Goal: Task Accomplishment & Management: Use online tool/utility

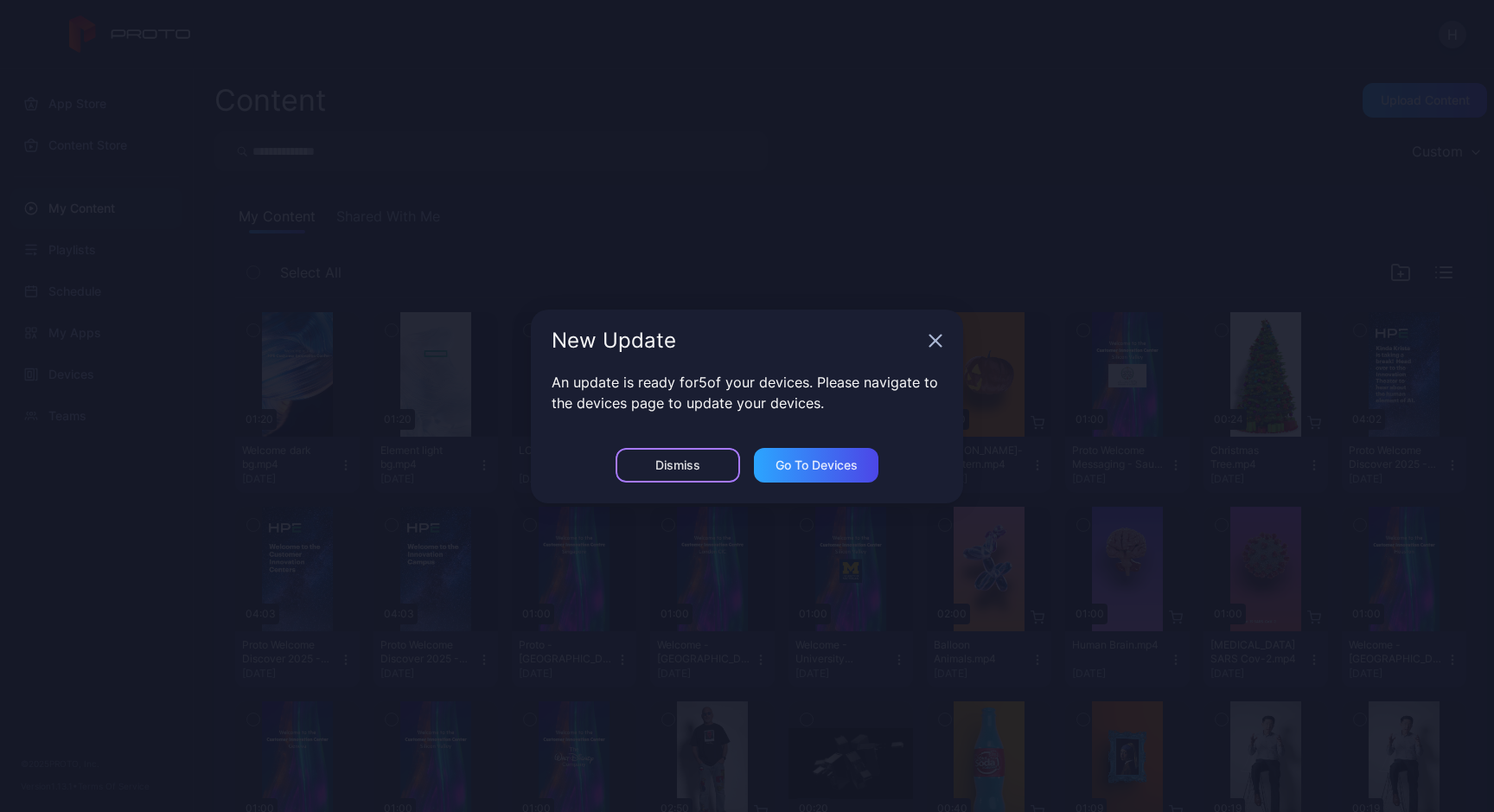
click at [713, 457] on div "Dismiss" at bounding box center [678, 465] width 124 height 35
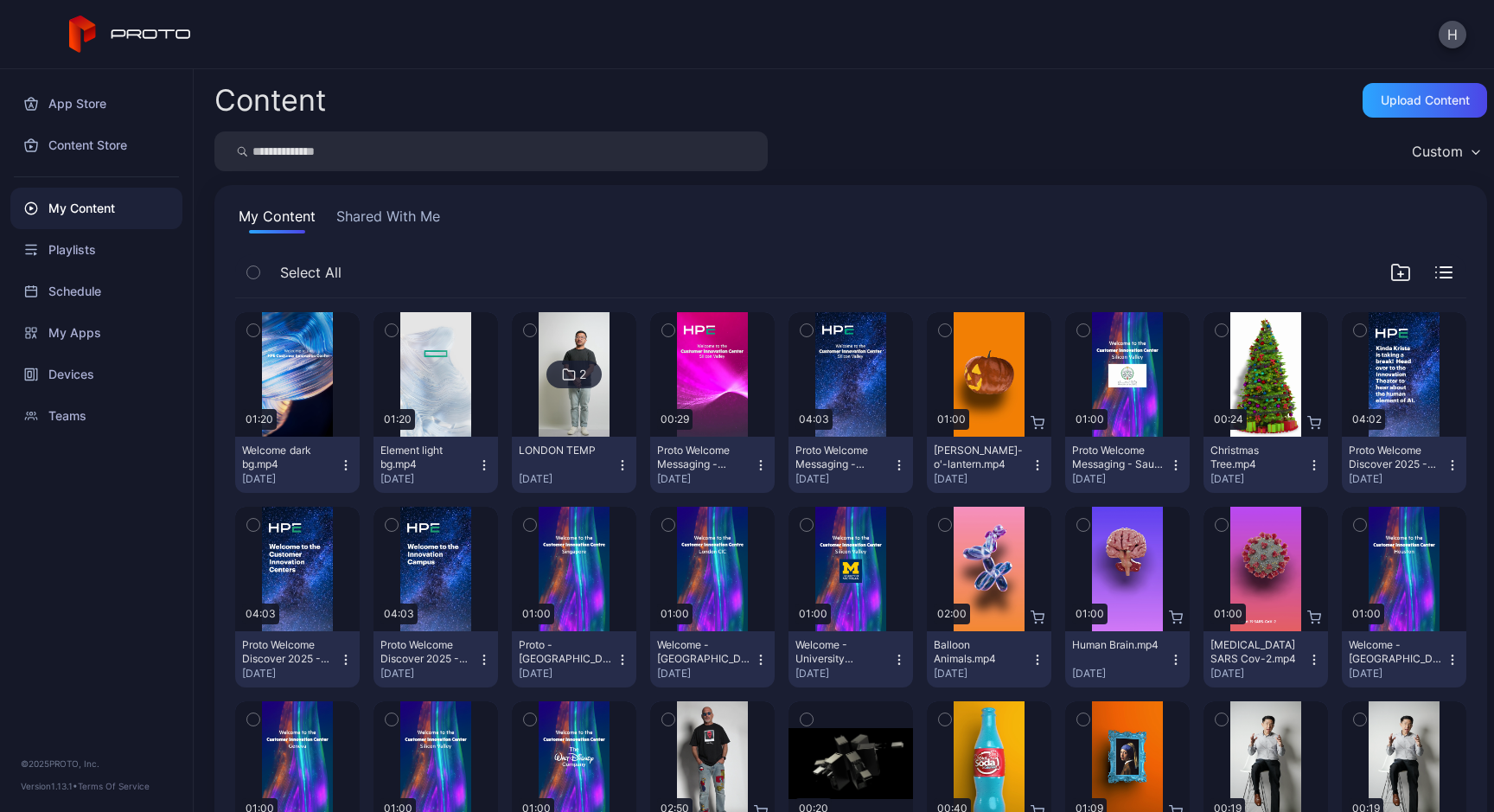
click at [346, 465] on icon "button" at bounding box center [345, 464] width 1 height 1
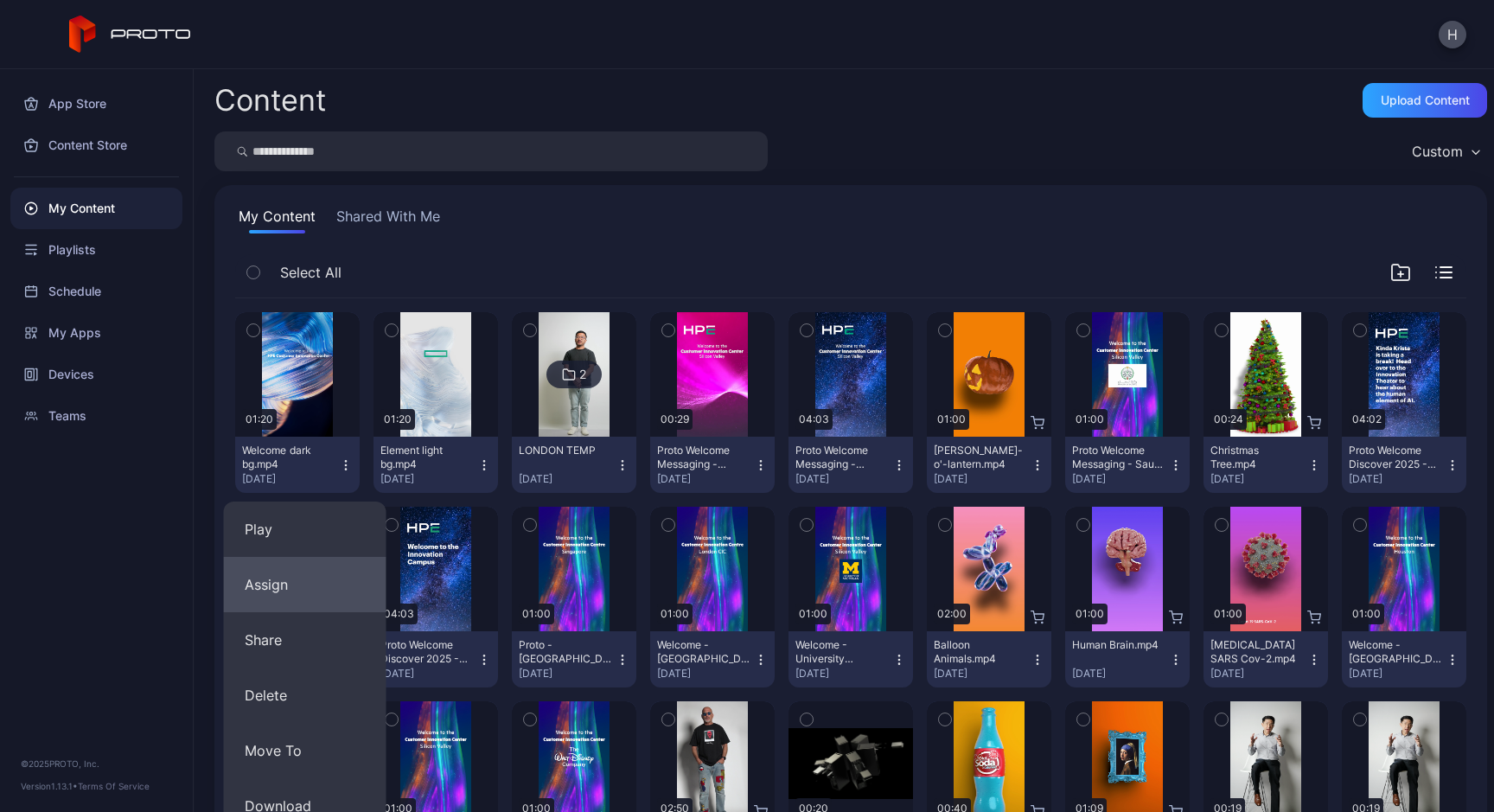
click at [310, 578] on button "Assign" at bounding box center [305, 584] width 162 height 56
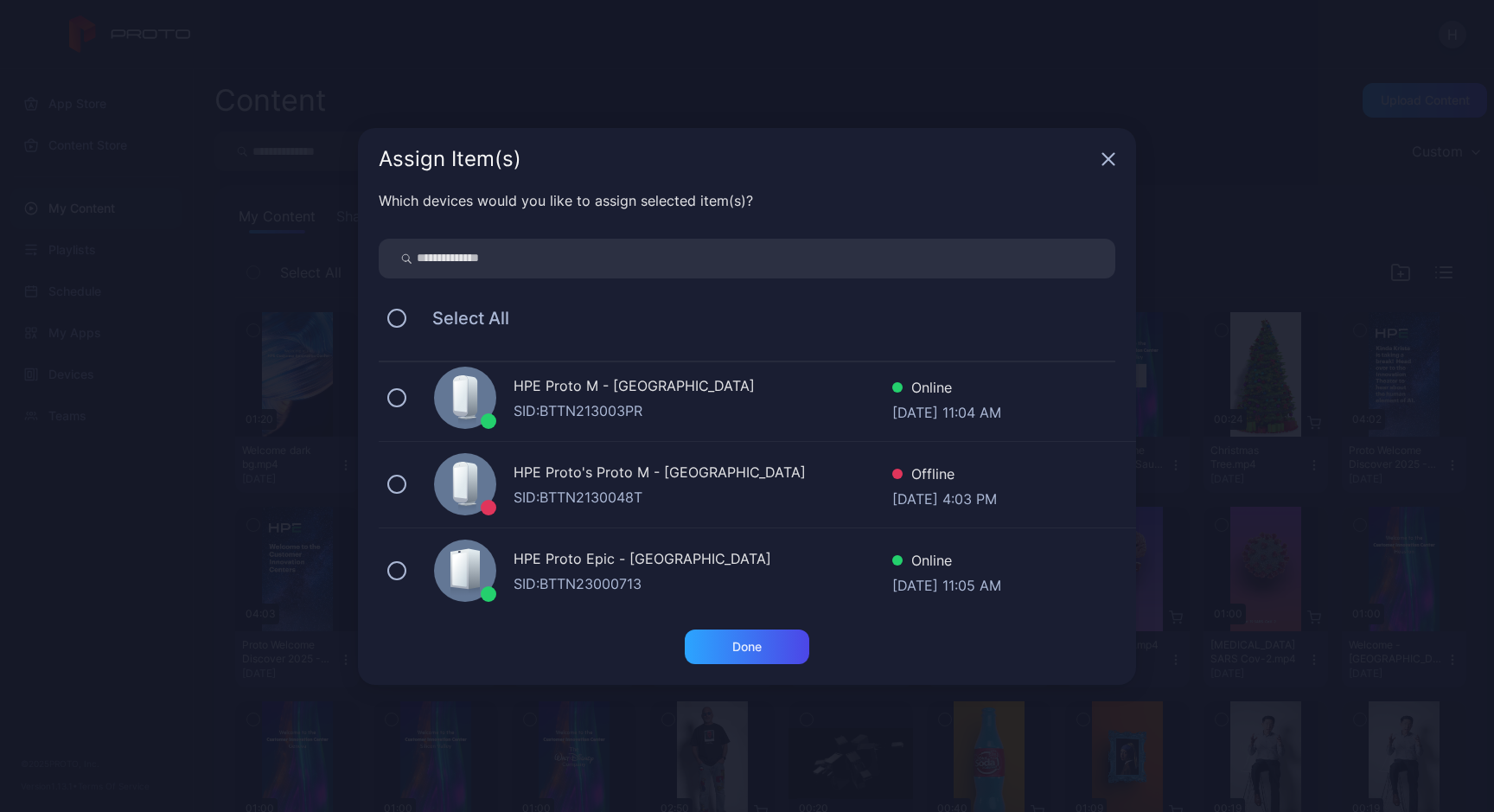
scroll to position [877, 0]
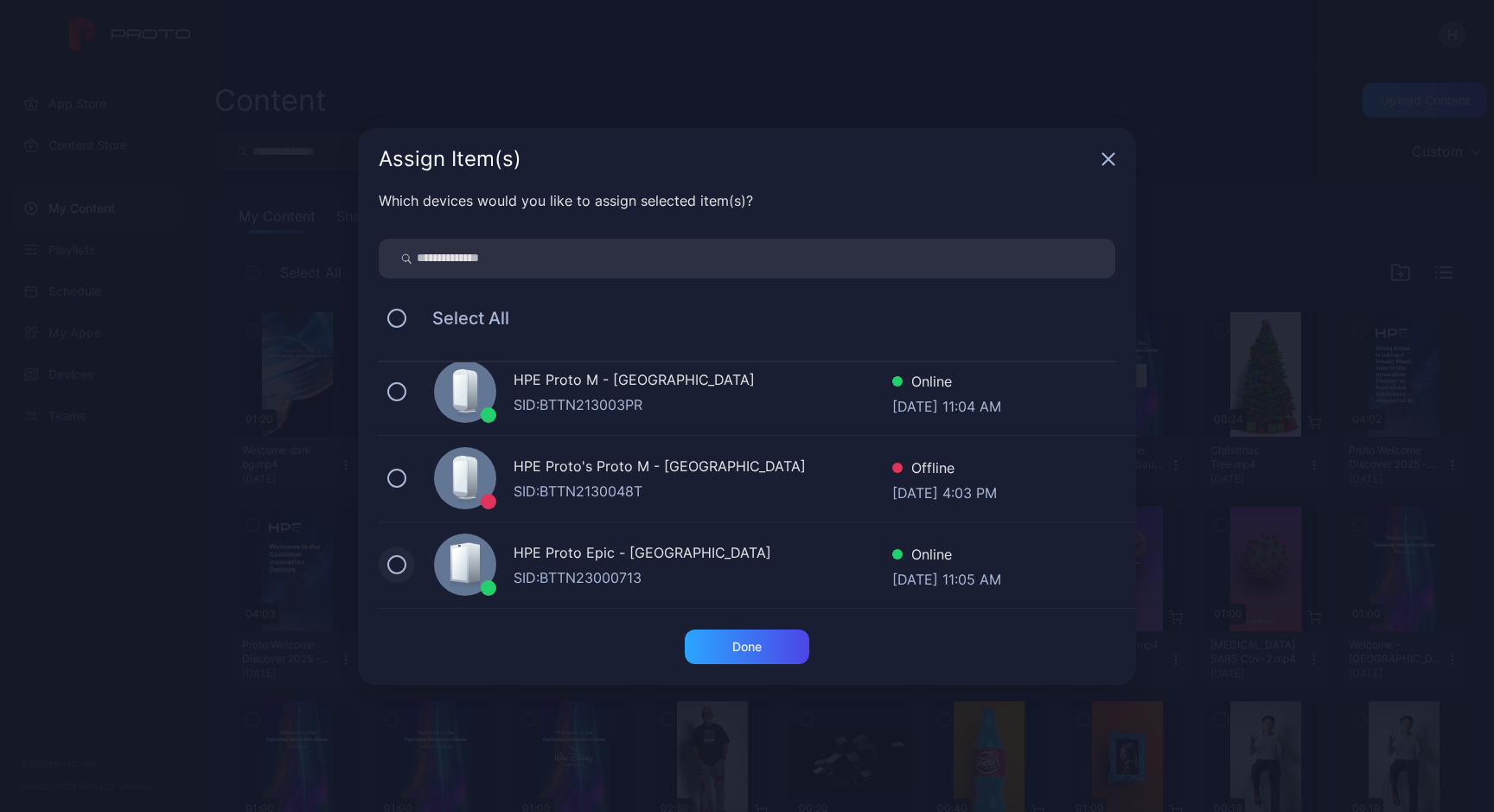
click at [392, 563] on button at bounding box center [397, 564] width 19 height 19
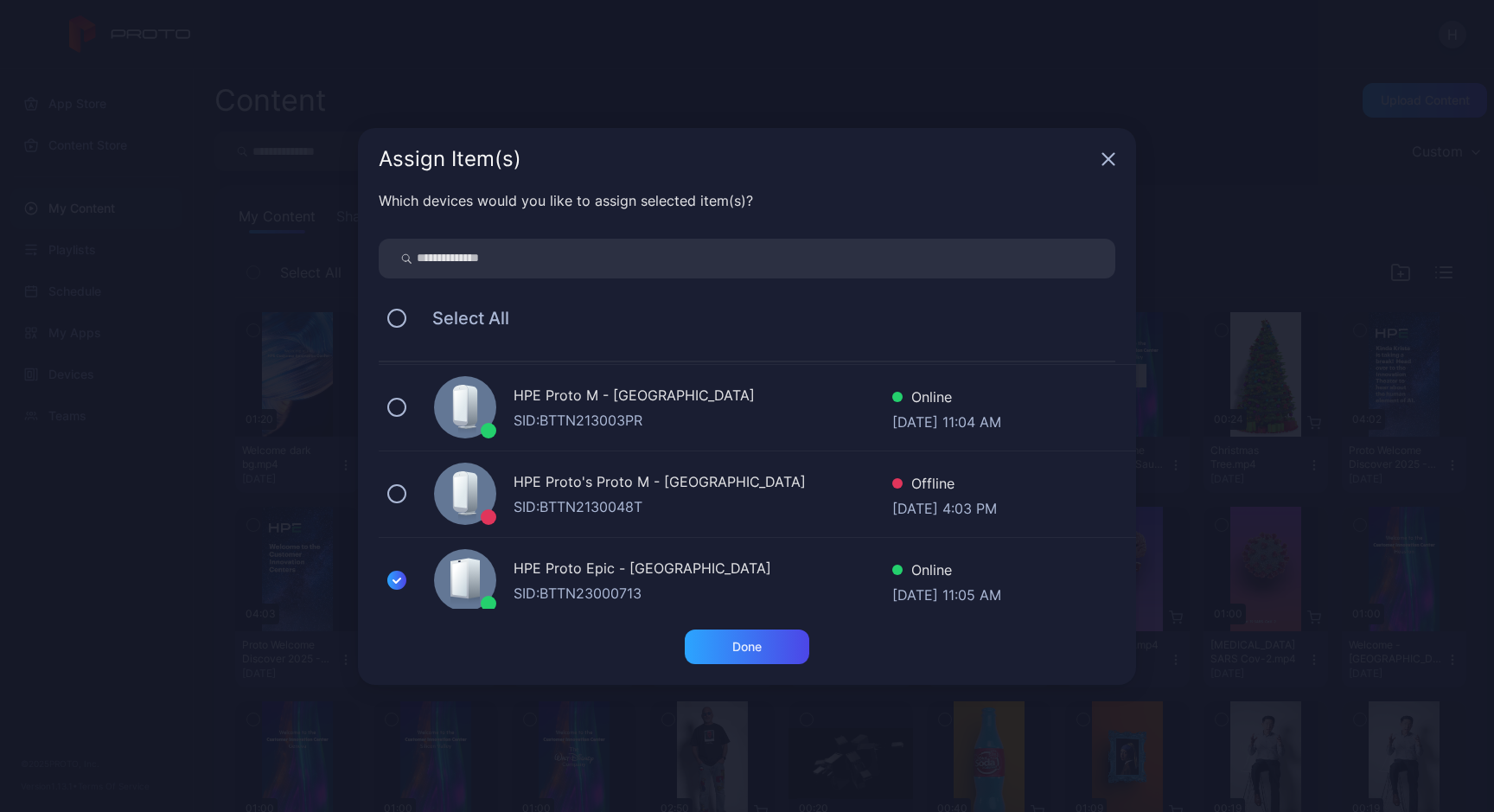
scroll to position [861, 0]
click at [397, 495] on button at bounding box center [397, 494] width 19 height 19
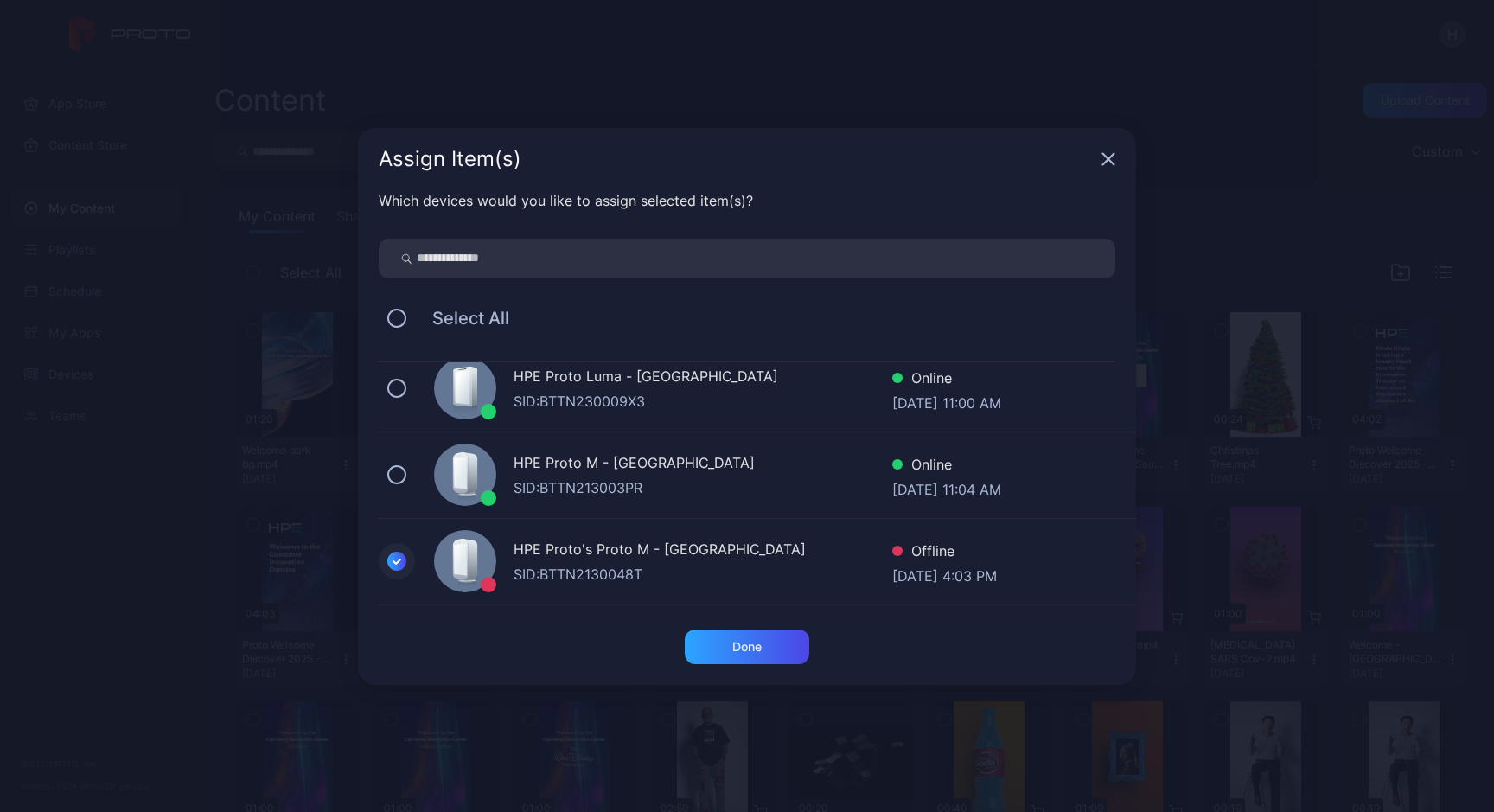
scroll to position [795, 0]
click at [396, 480] on button at bounding box center [397, 473] width 19 height 19
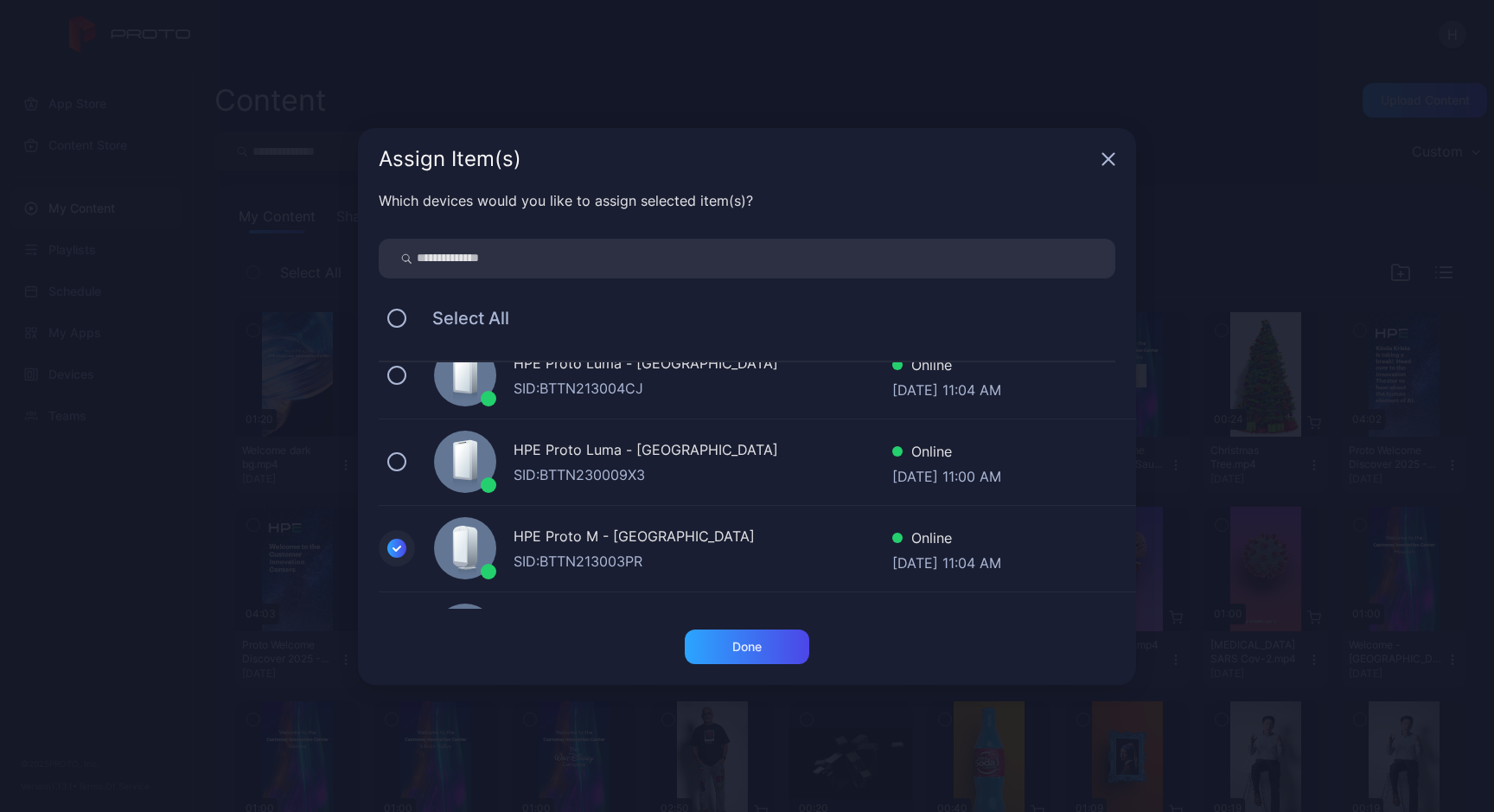
scroll to position [720, 0]
click at [397, 475] on div "HPE Proto Luma - [GEOGRAPHIC_DATA] SID: BTTN230009X3 Online [DATE] 11:00 AM" at bounding box center [756, 464] width 757 height 87
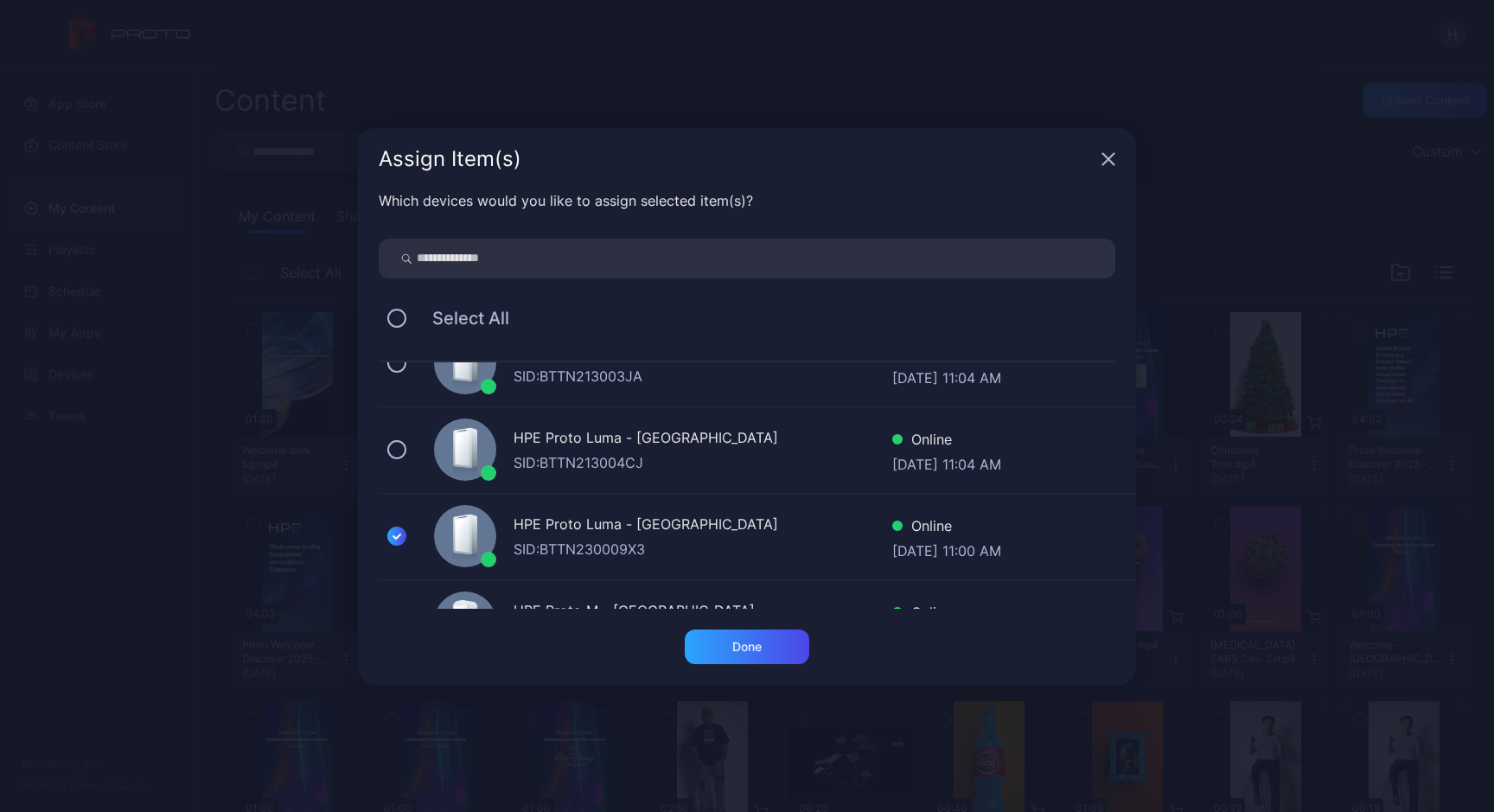
scroll to position [619, 0]
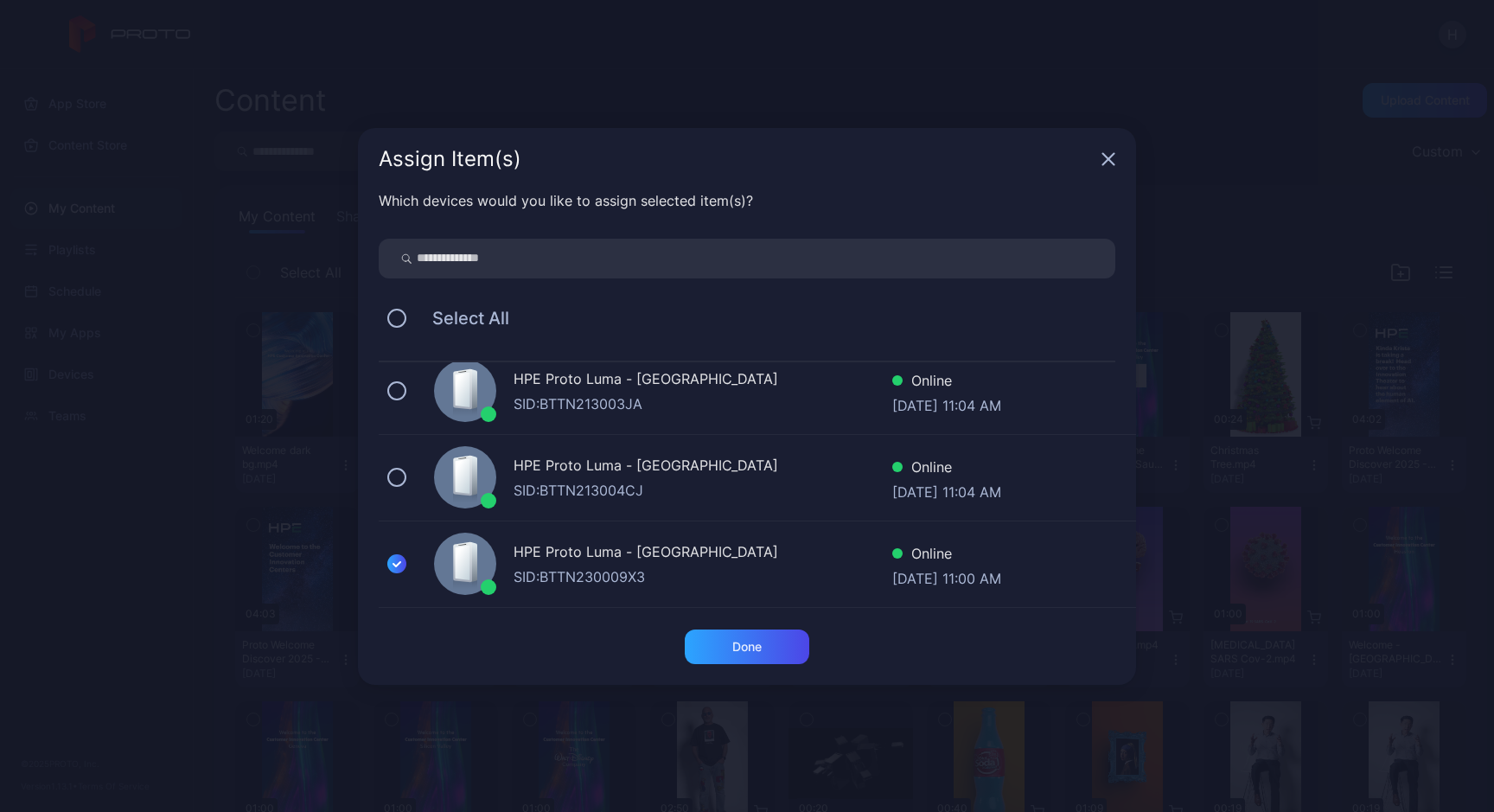
click at [397, 475] on button at bounding box center [397, 477] width 19 height 19
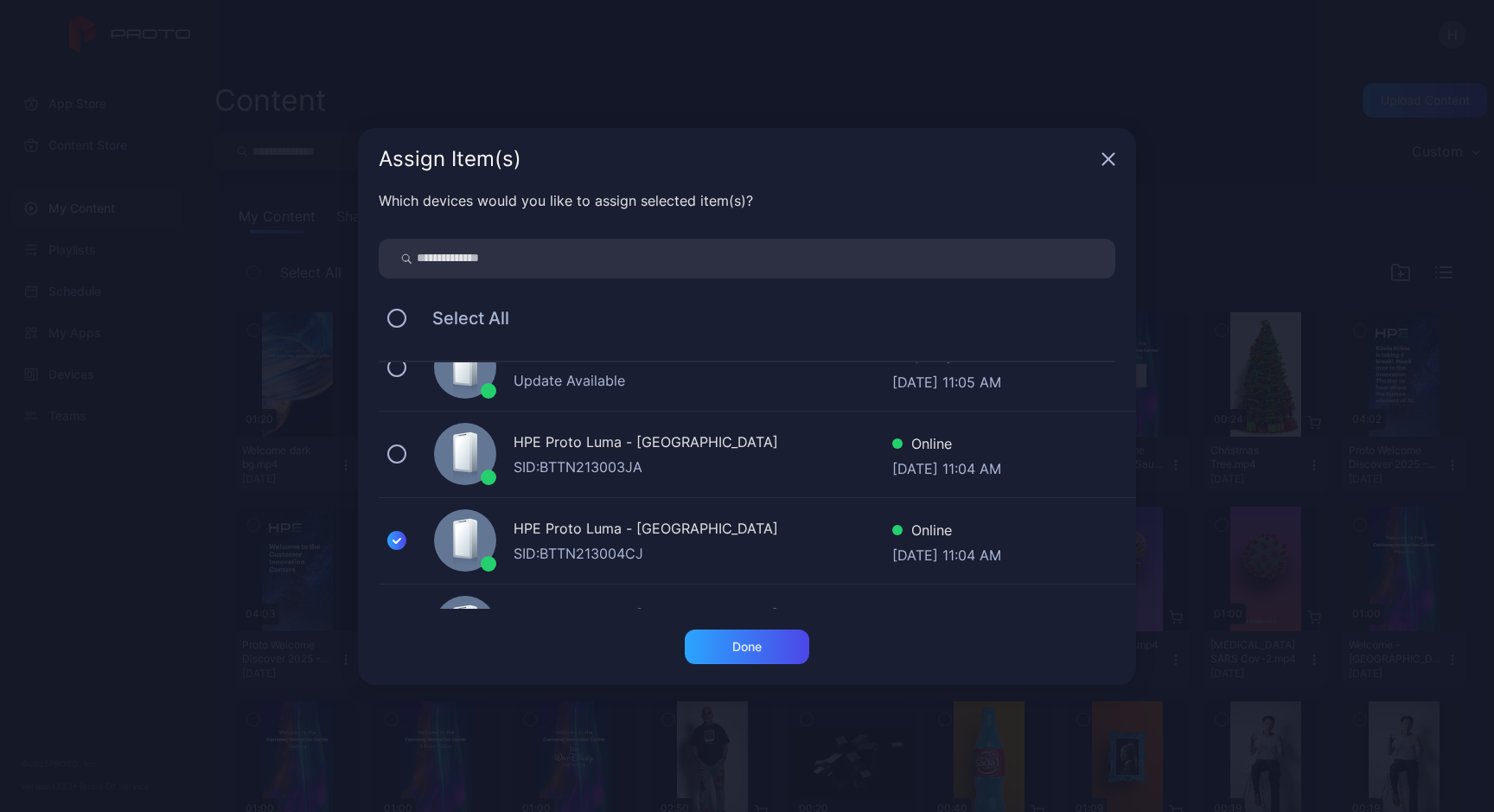
scroll to position [554, 0]
click at [397, 466] on div "HPE Proto Luma - [GEOGRAPHIC_DATA] SID: BTTN213003JA Online [DATE] 11:04 AM" at bounding box center [756, 457] width 757 height 87
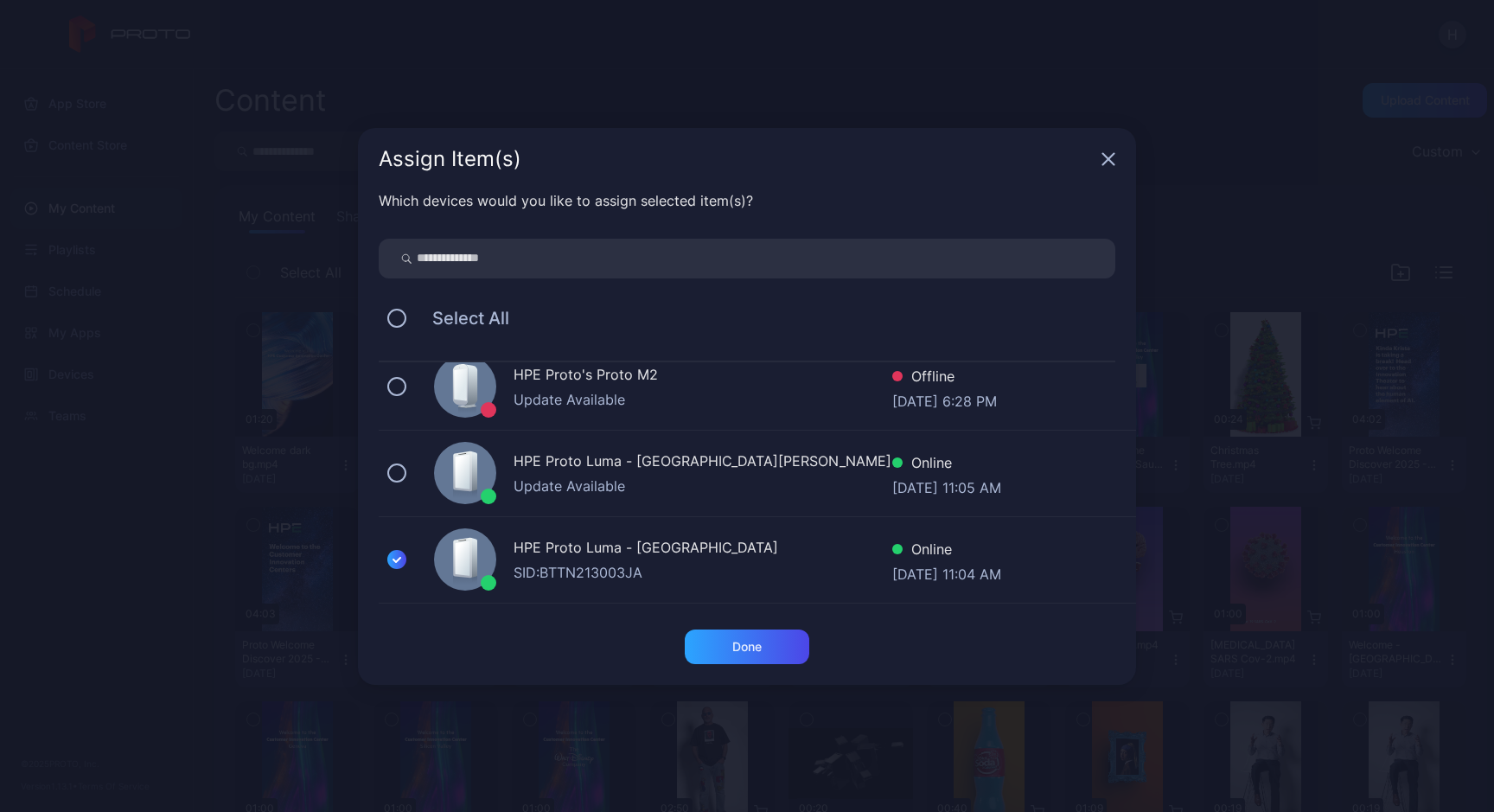
scroll to position [446, 0]
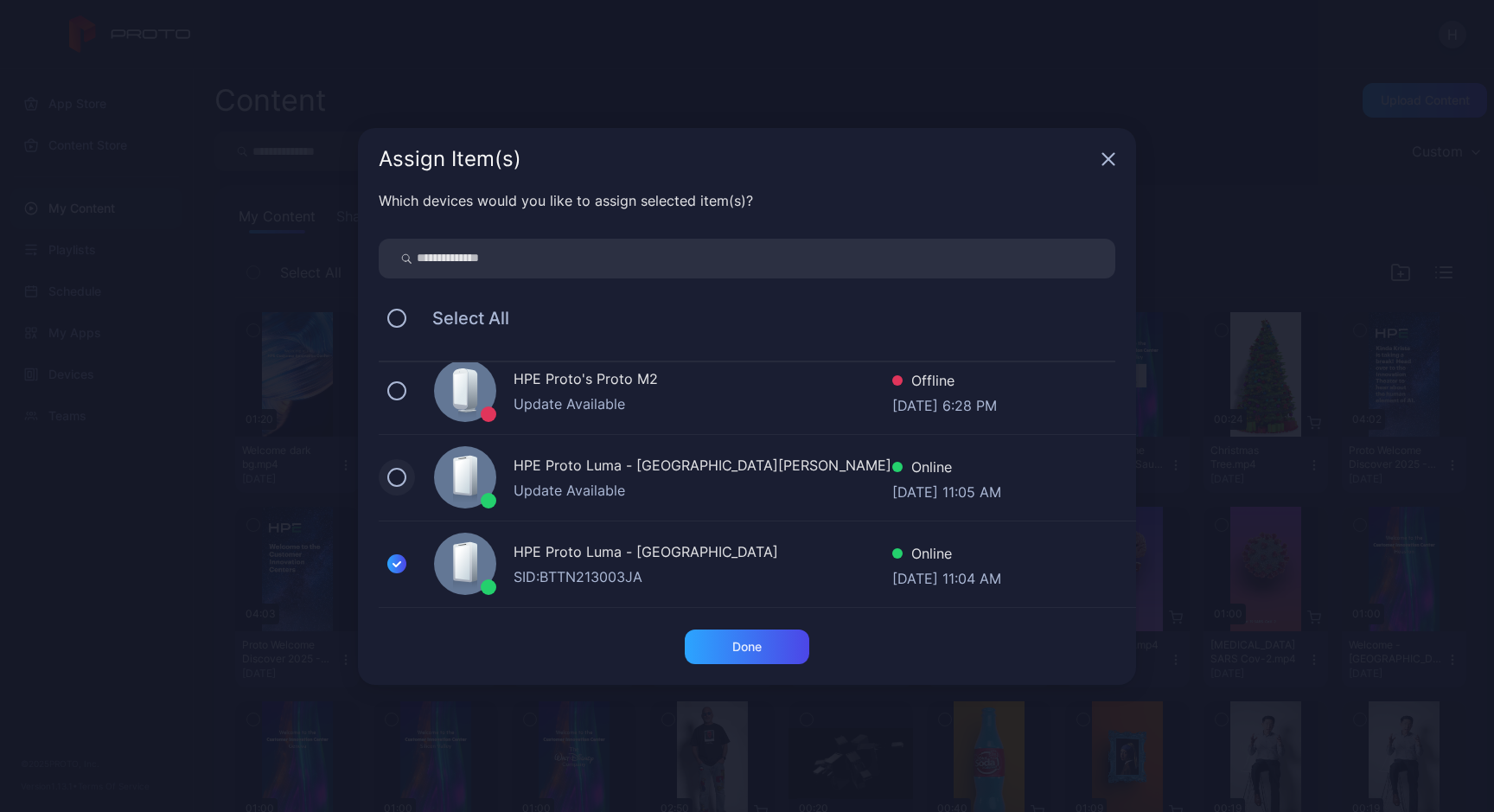
click at [397, 477] on button at bounding box center [397, 477] width 19 height 19
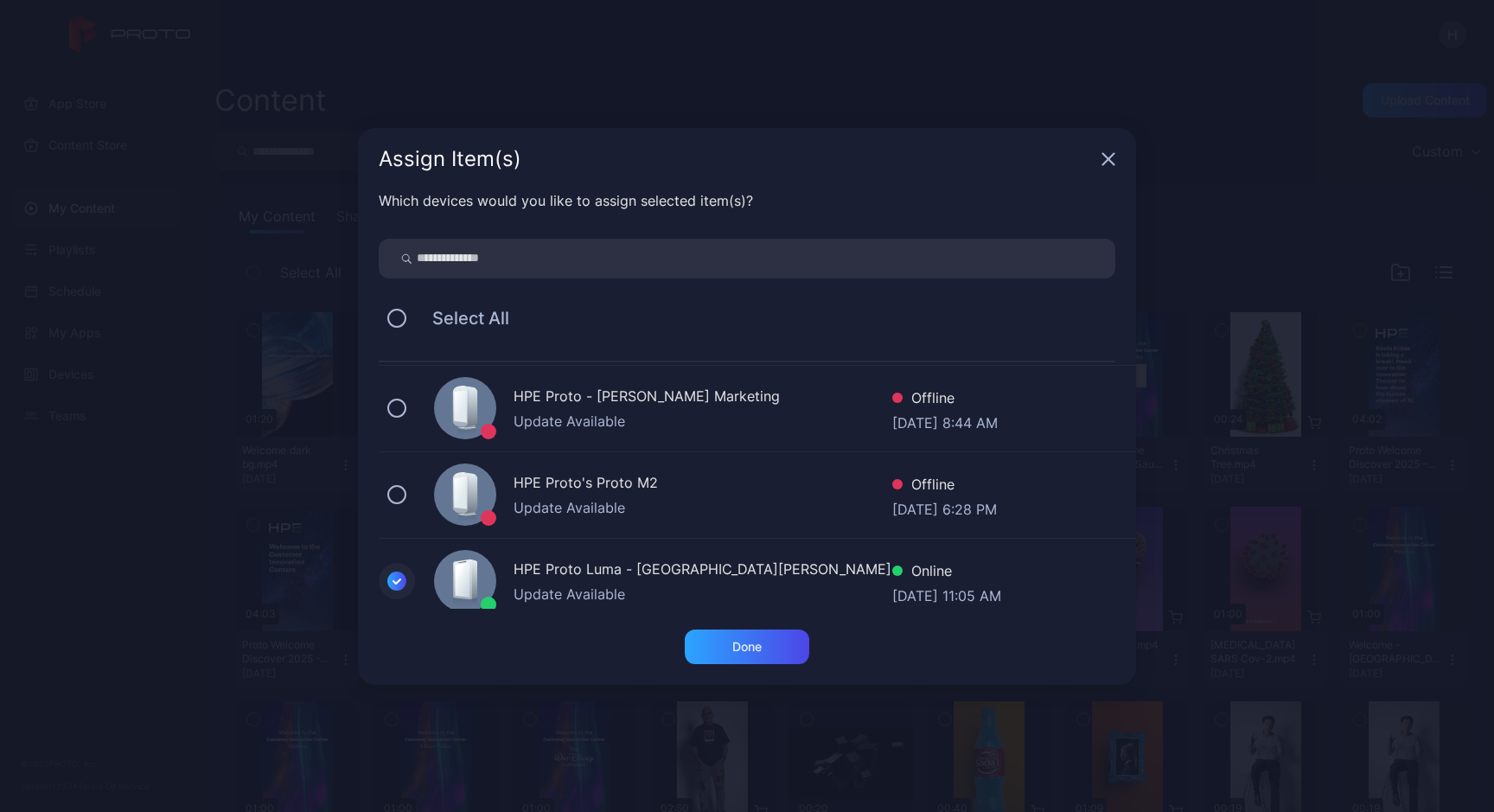
scroll to position [341, 0]
click at [400, 497] on button at bounding box center [397, 495] width 19 height 19
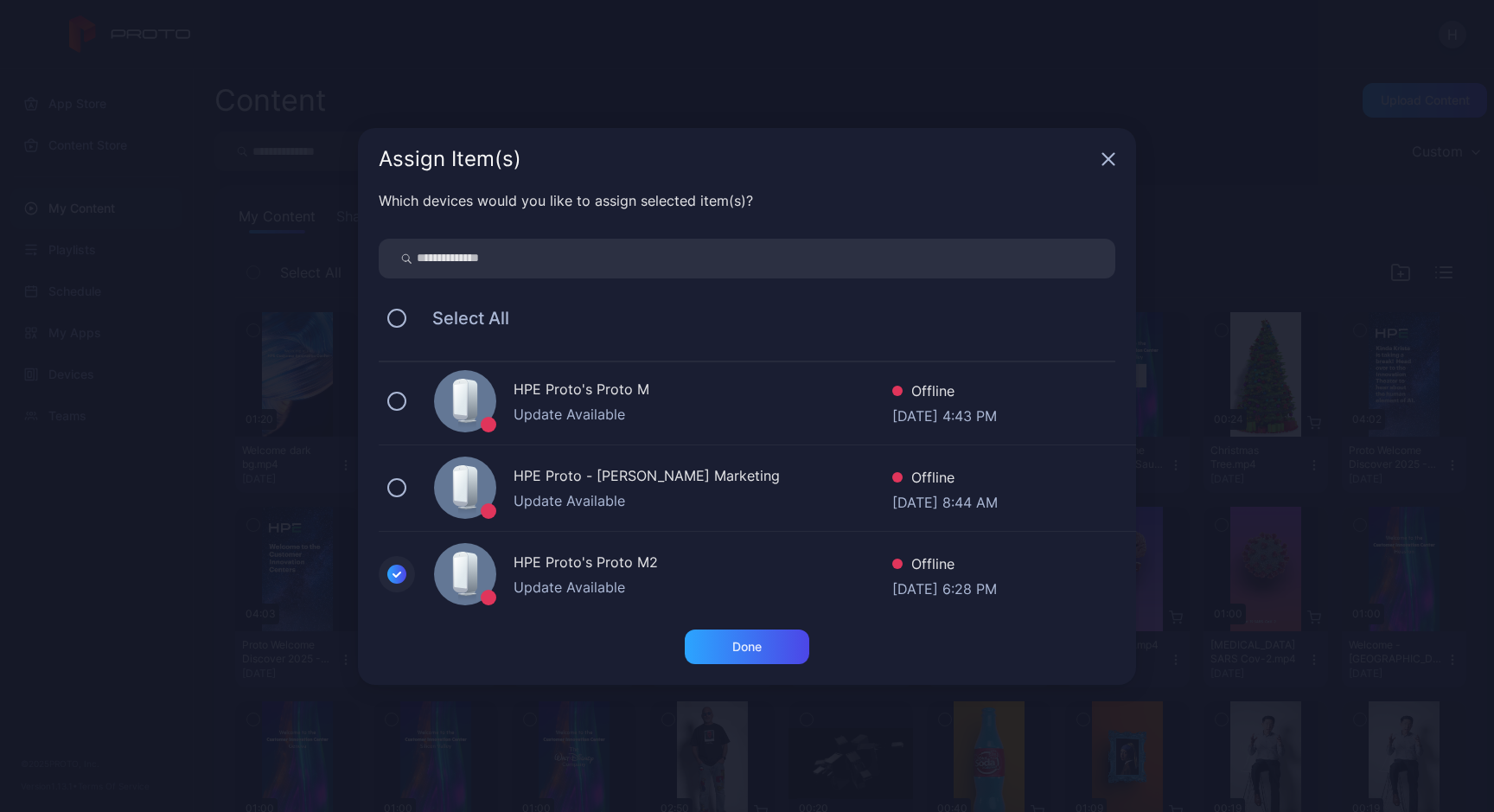
scroll to position [265, 0]
click at [400, 497] on div "HPE Proto - [PERSON_NAME] Marketing Update Available Offline [DATE] 8:44 AM" at bounding box center [756, 486] width 757 height 87
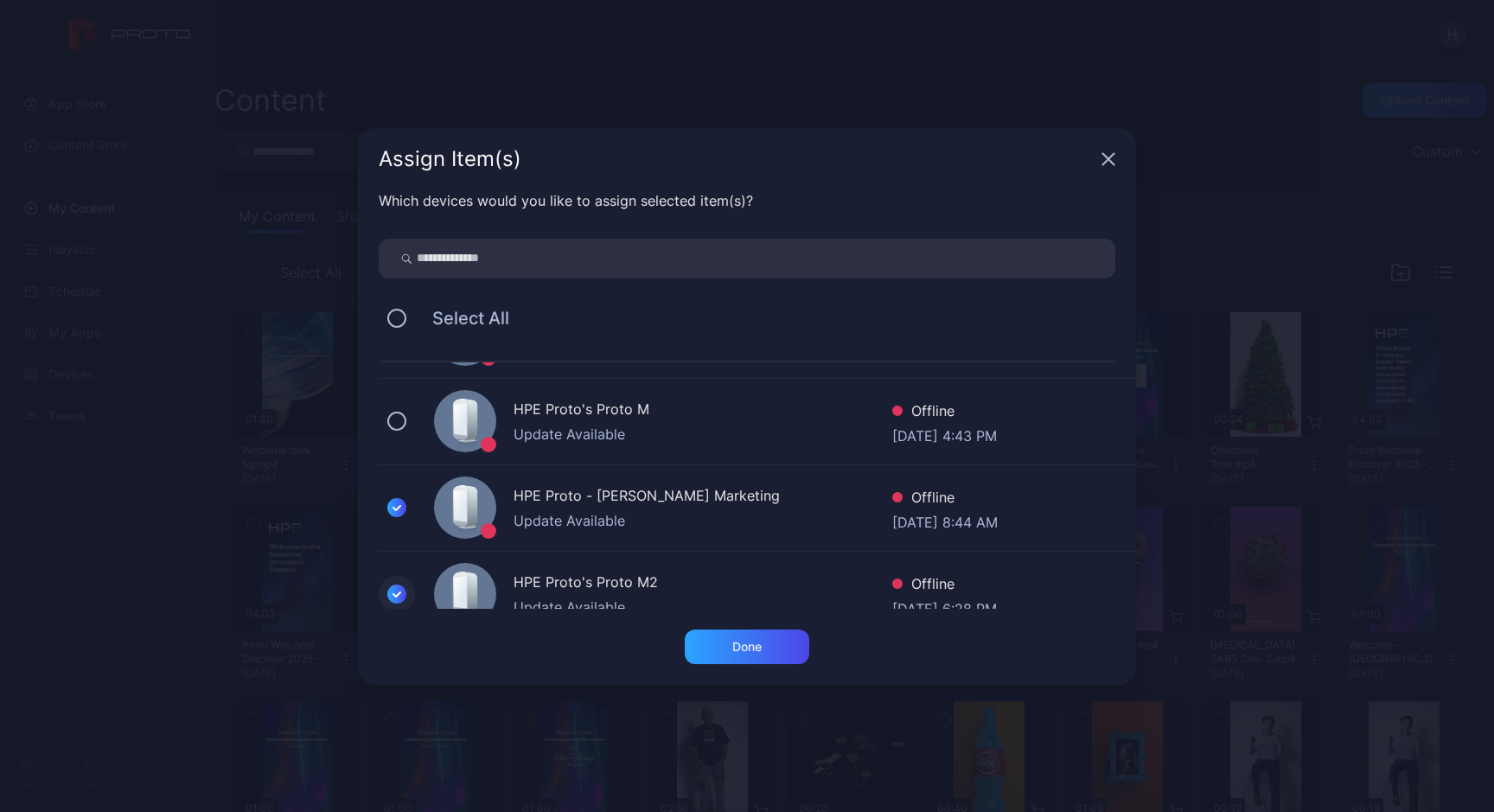
scroll to position [242, 0]
click at [396, 512] on icon at bounding box center [397, 508] width 19 height 19
click at [396, 512] on button at bounding box center [397, 508] width 19 height 19
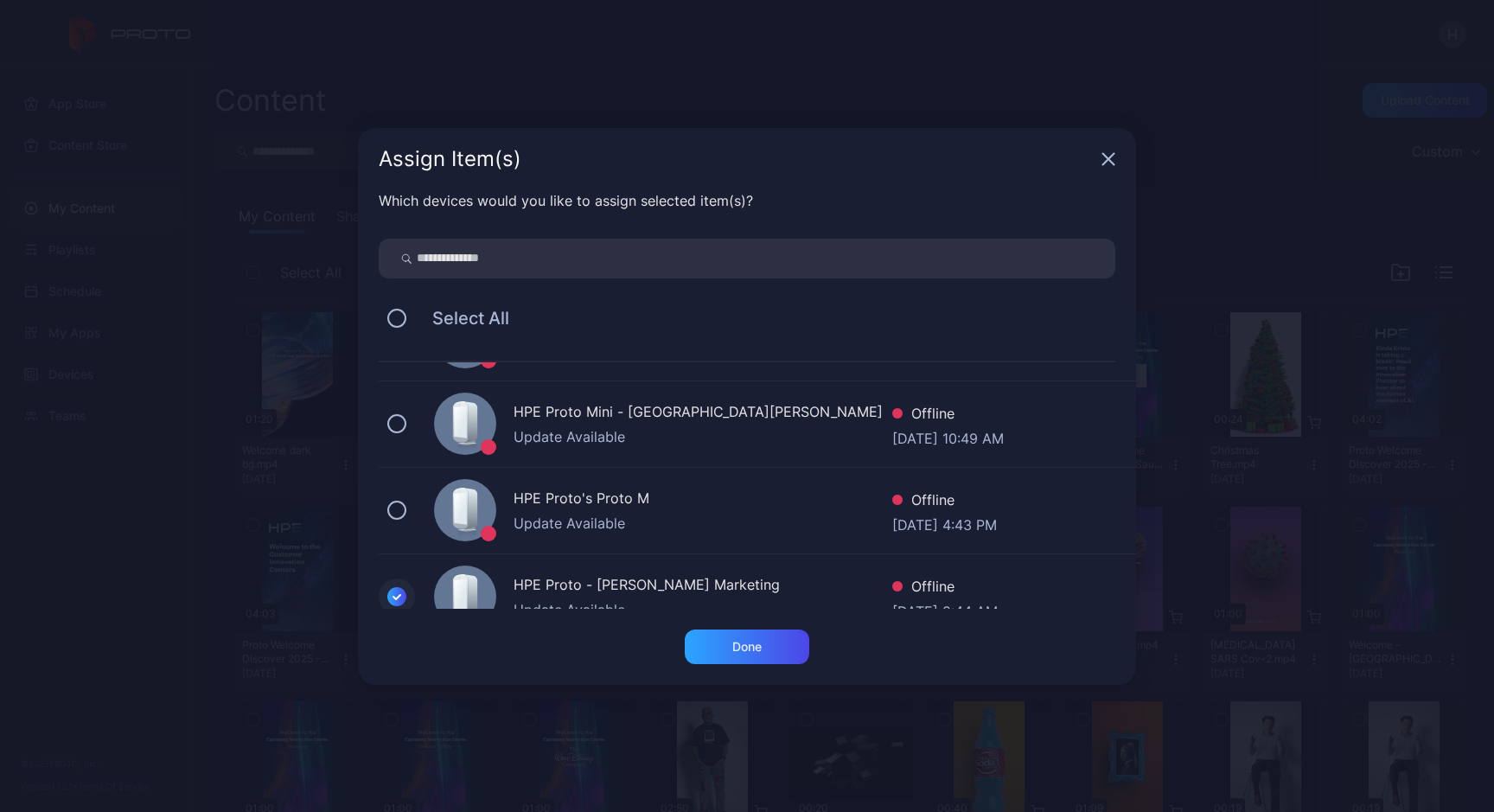
scroll to position [152, 0]
click at [396, 512] on button at bounding box center [397, 511] width 19 height 19
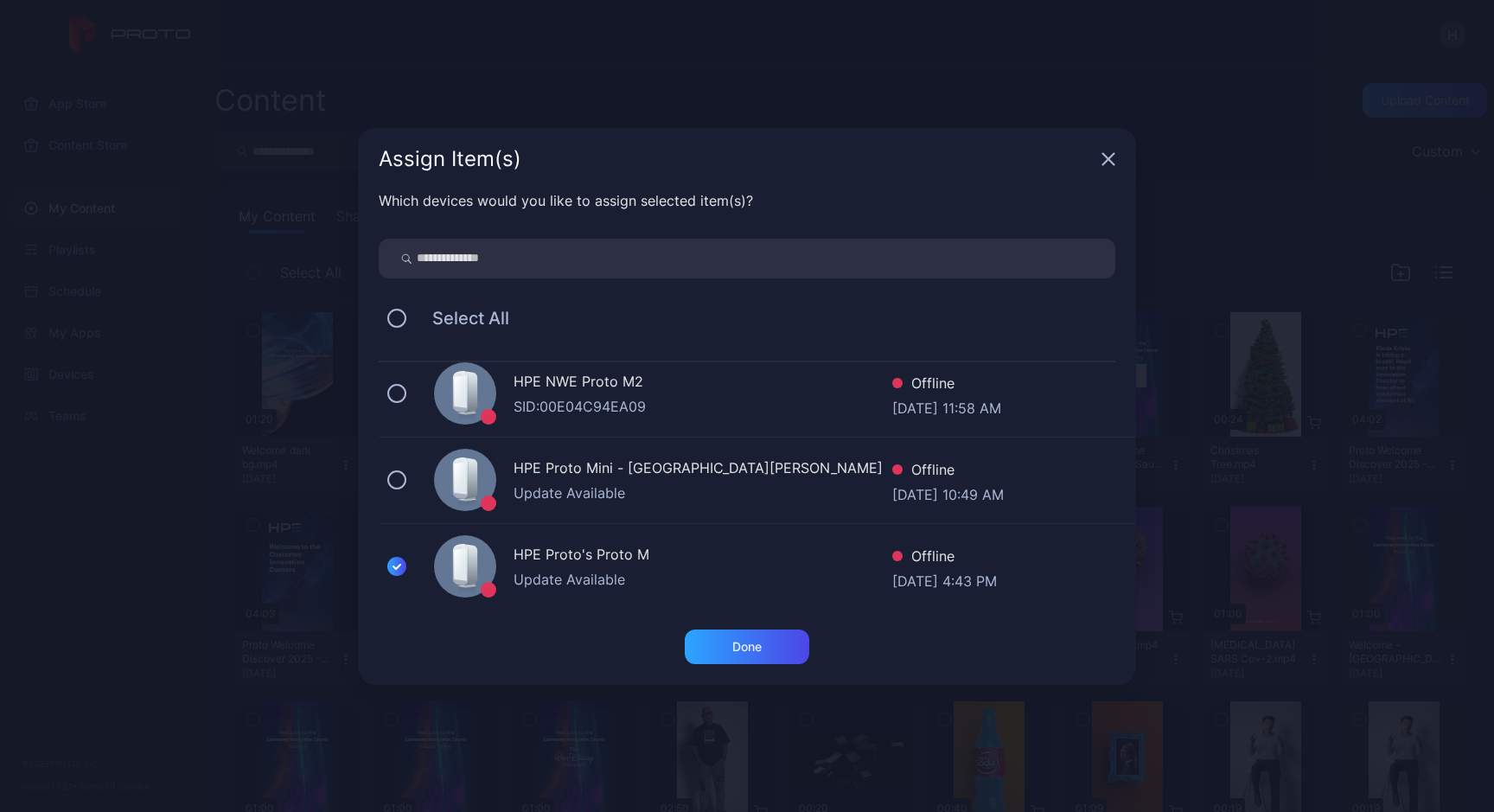
scroll to position [95, 0]
click at [395, 486] on button at bounding box center [397, 482] width 19 height 19
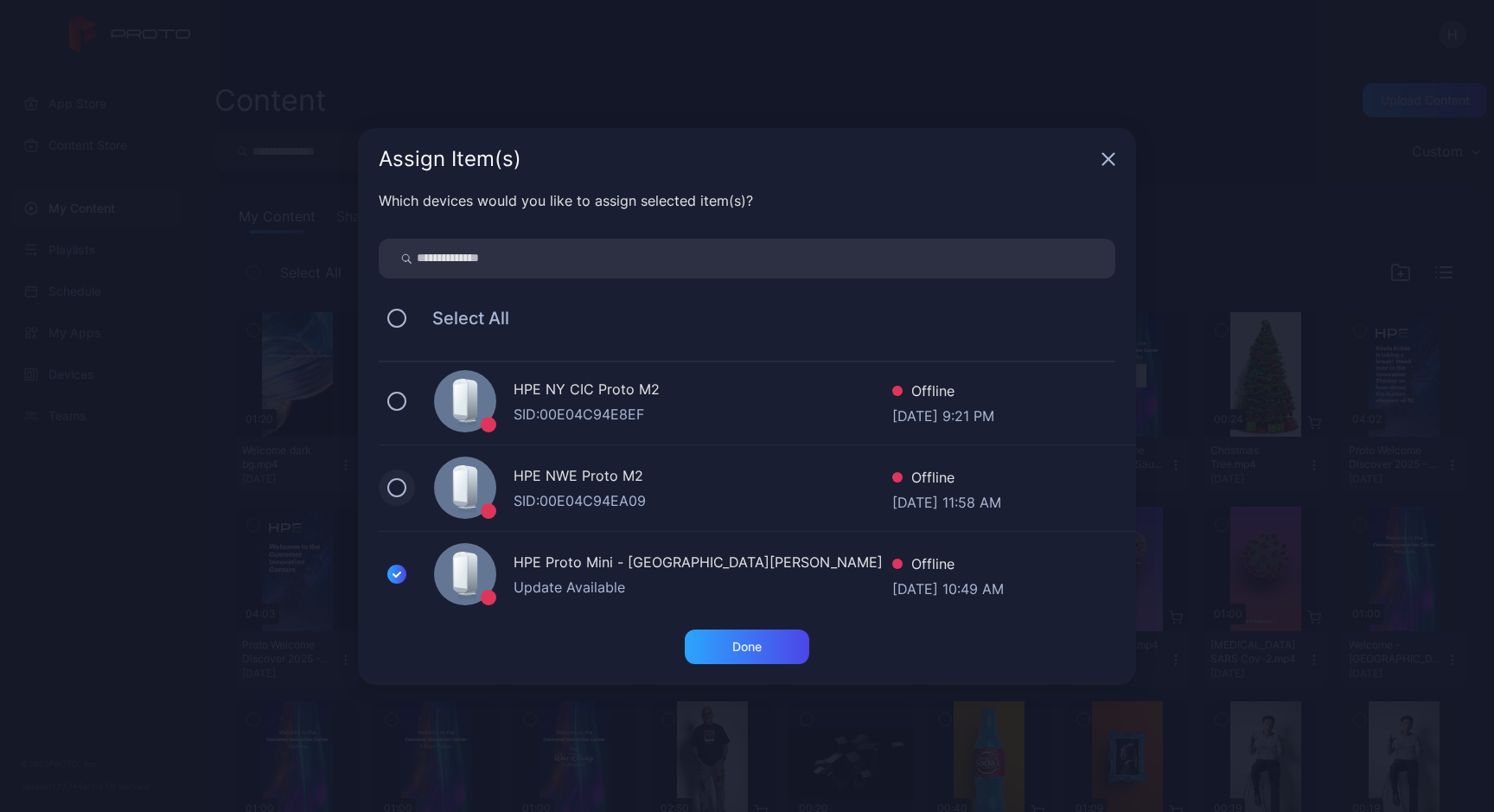
click at [393, 493] on button at bounding box center [397, 488] width 19 height 19
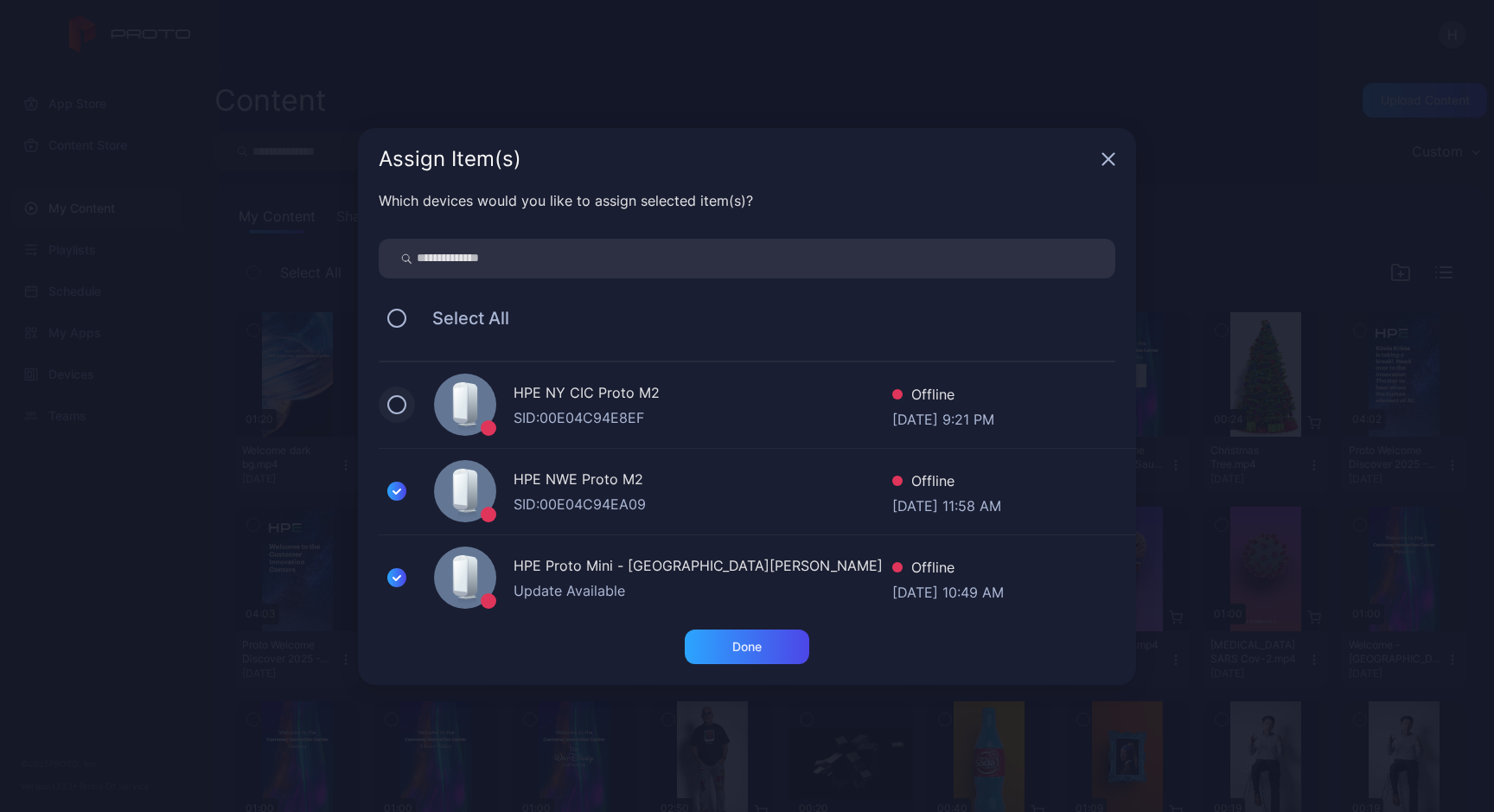
click at [401, 401] on button at bounding box center [397, 405] width 19 height 19
click at [773, 648] on div "Done" at bounding box center [747, 646] width 124 height 35
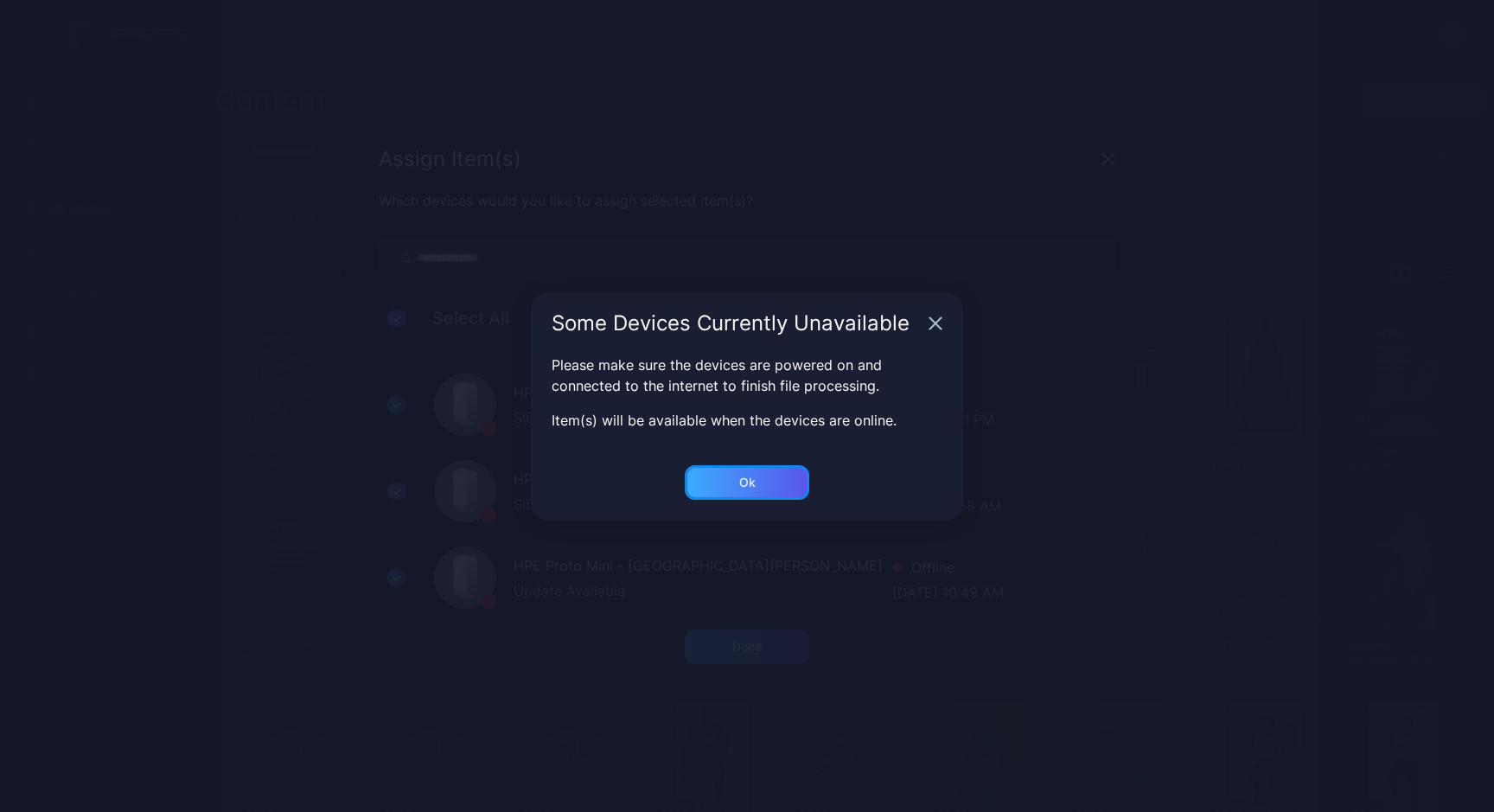
click at [749, 469] on div "Ok" at bounding box center [747, 482] width 124 height 35
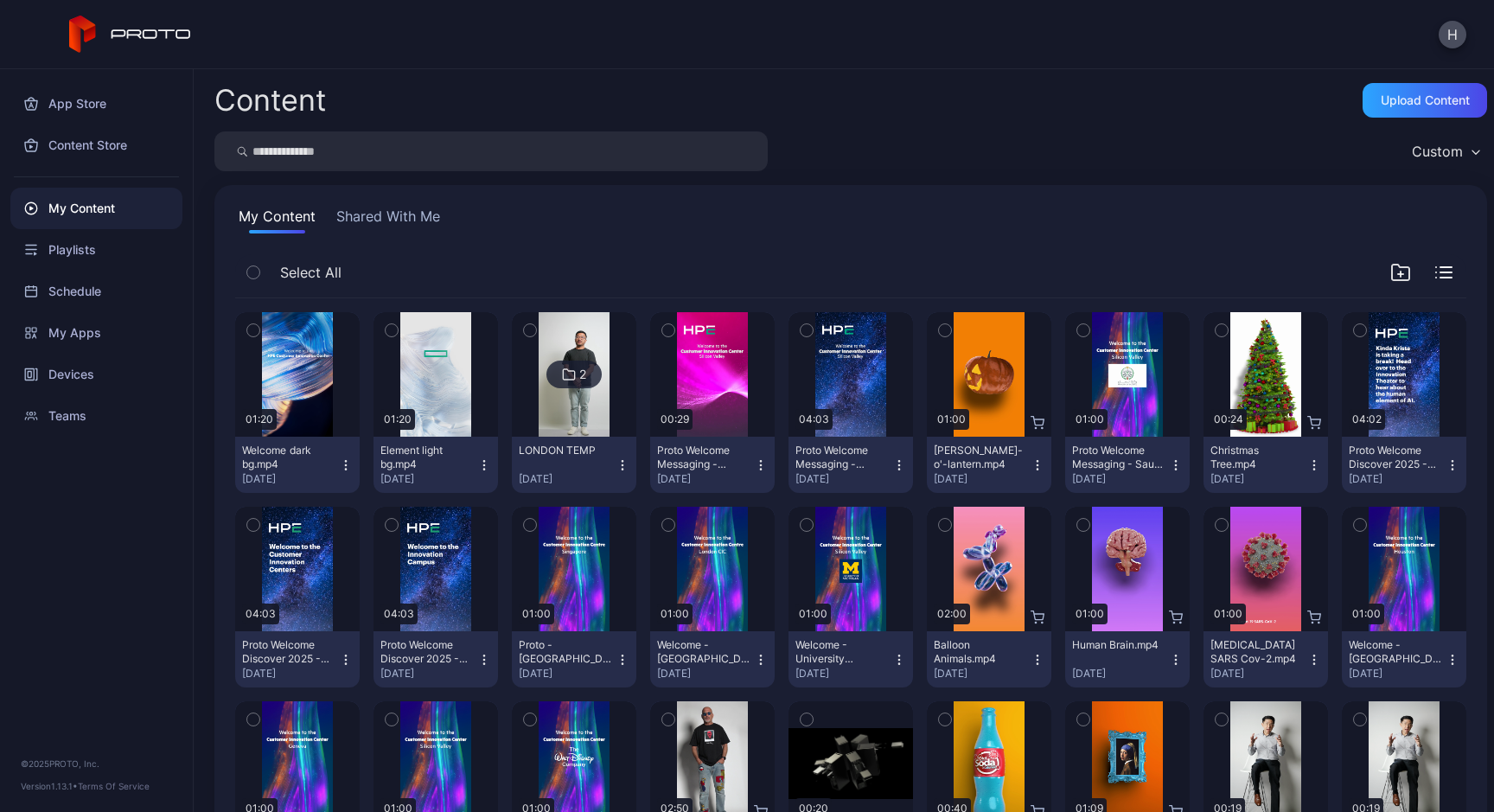
click at [491, 462] on icon "button" at bounding box center [484, 465] width 14 height 14
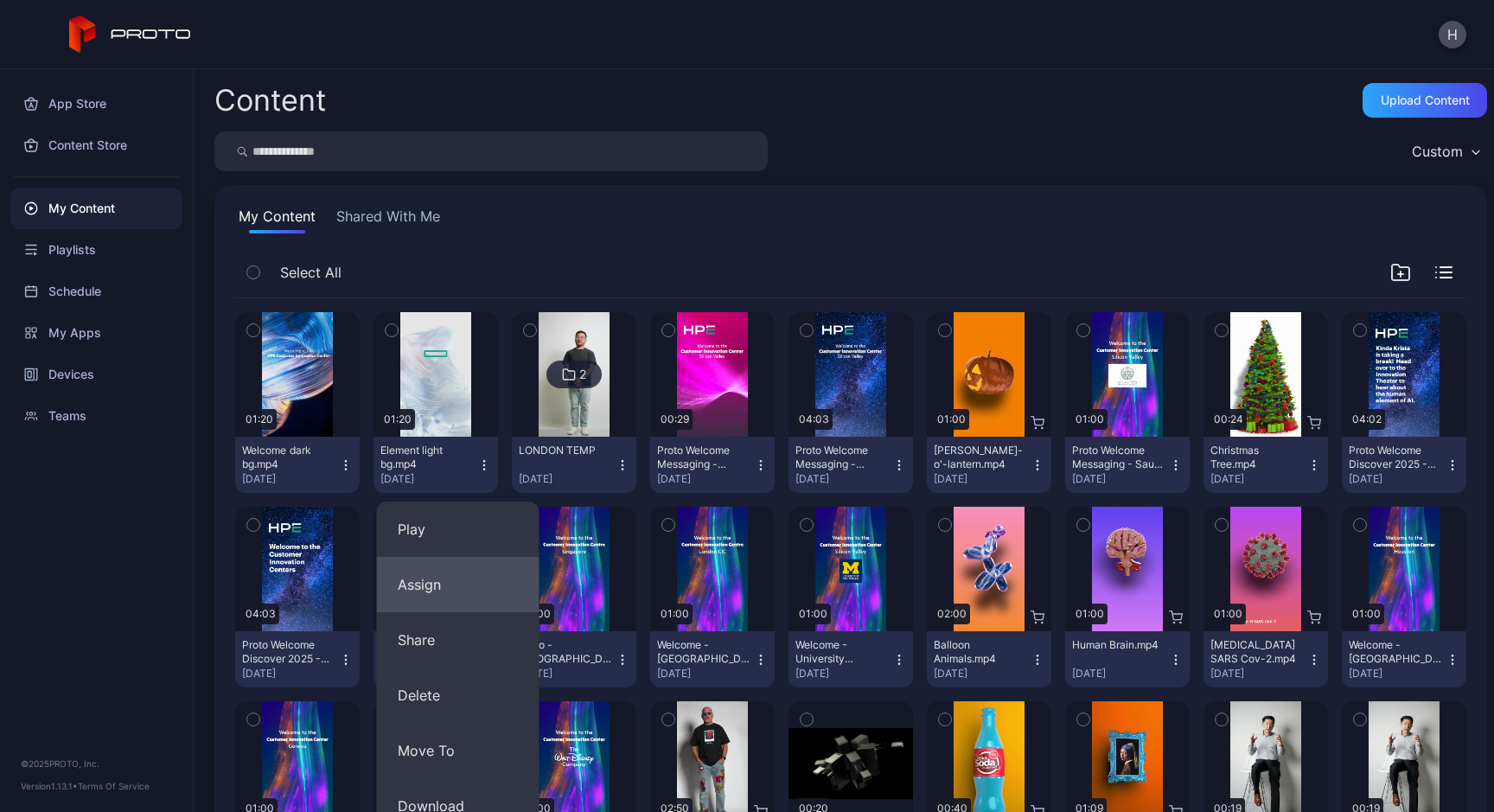
click at [456, 584] on button "Assign" at bounding box center [458, 584] width 162 height 56
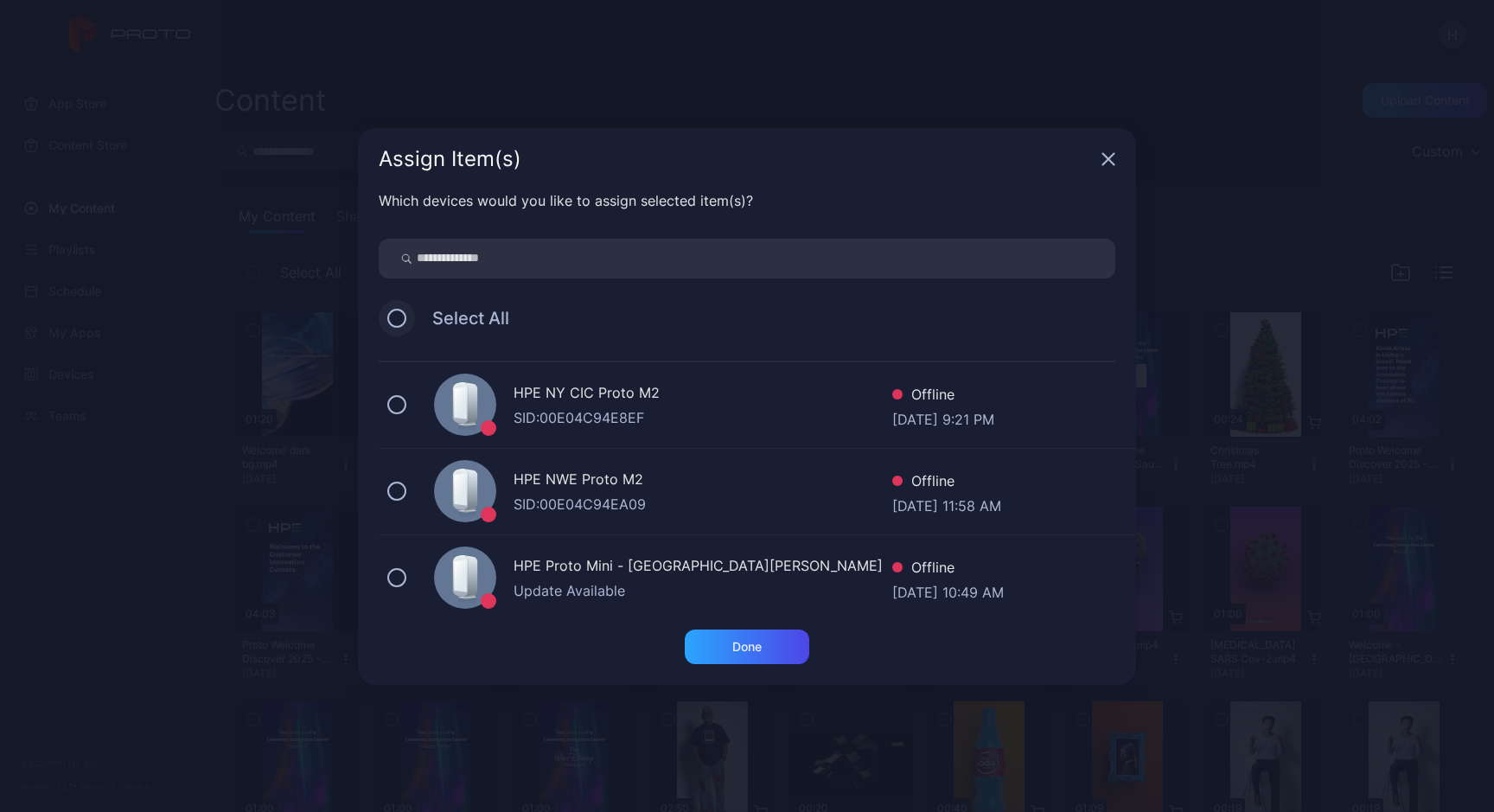
click at [397, 322] on button at bounding box center [397, 318] width 19 height 19
click at [763, 648] on div "Done" at bounding box center [747, 646] width 124 height 35
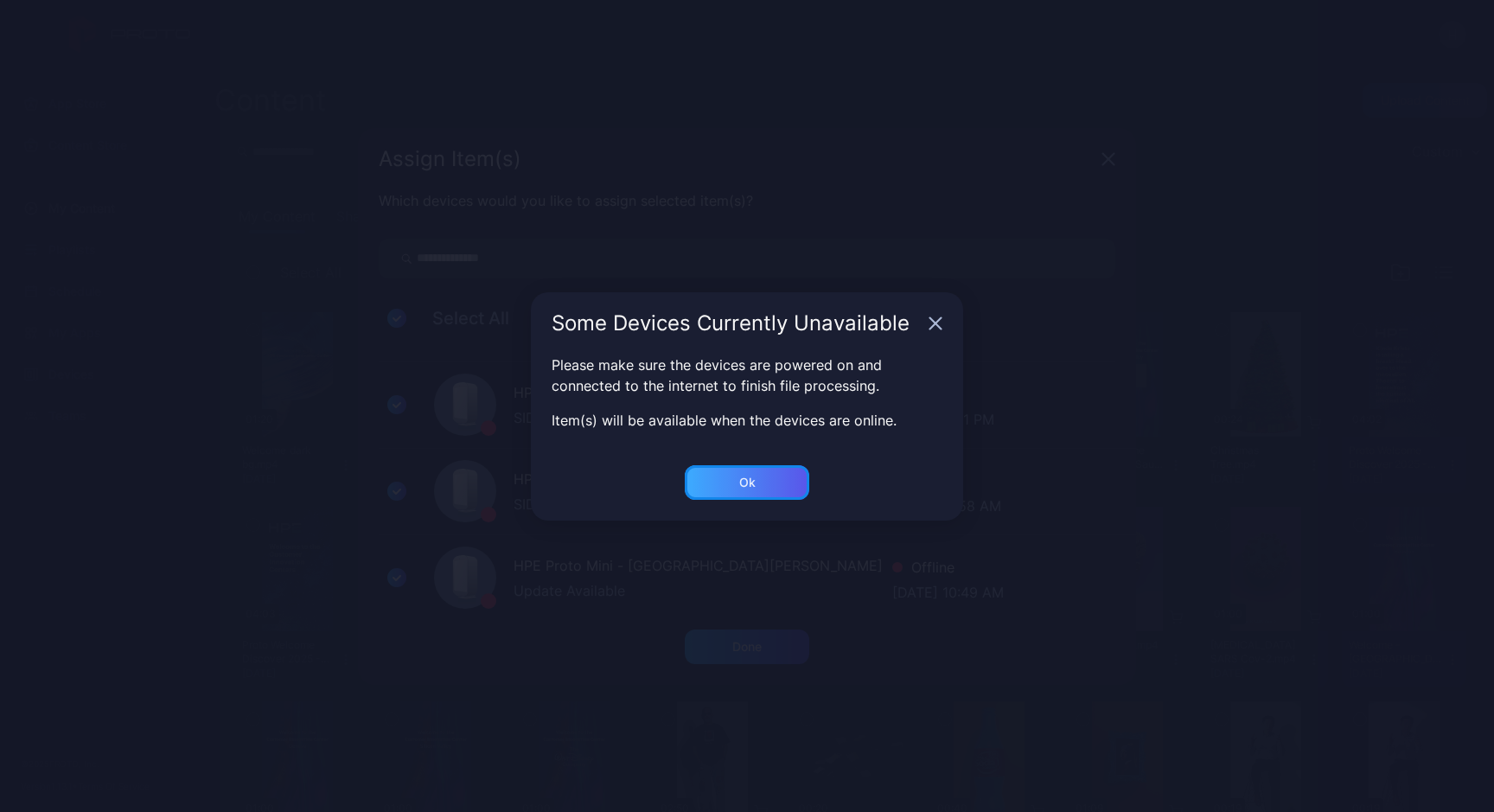
click at [772, 483] on div "Ok" at bounding box center [747, 482] width 124 height 35
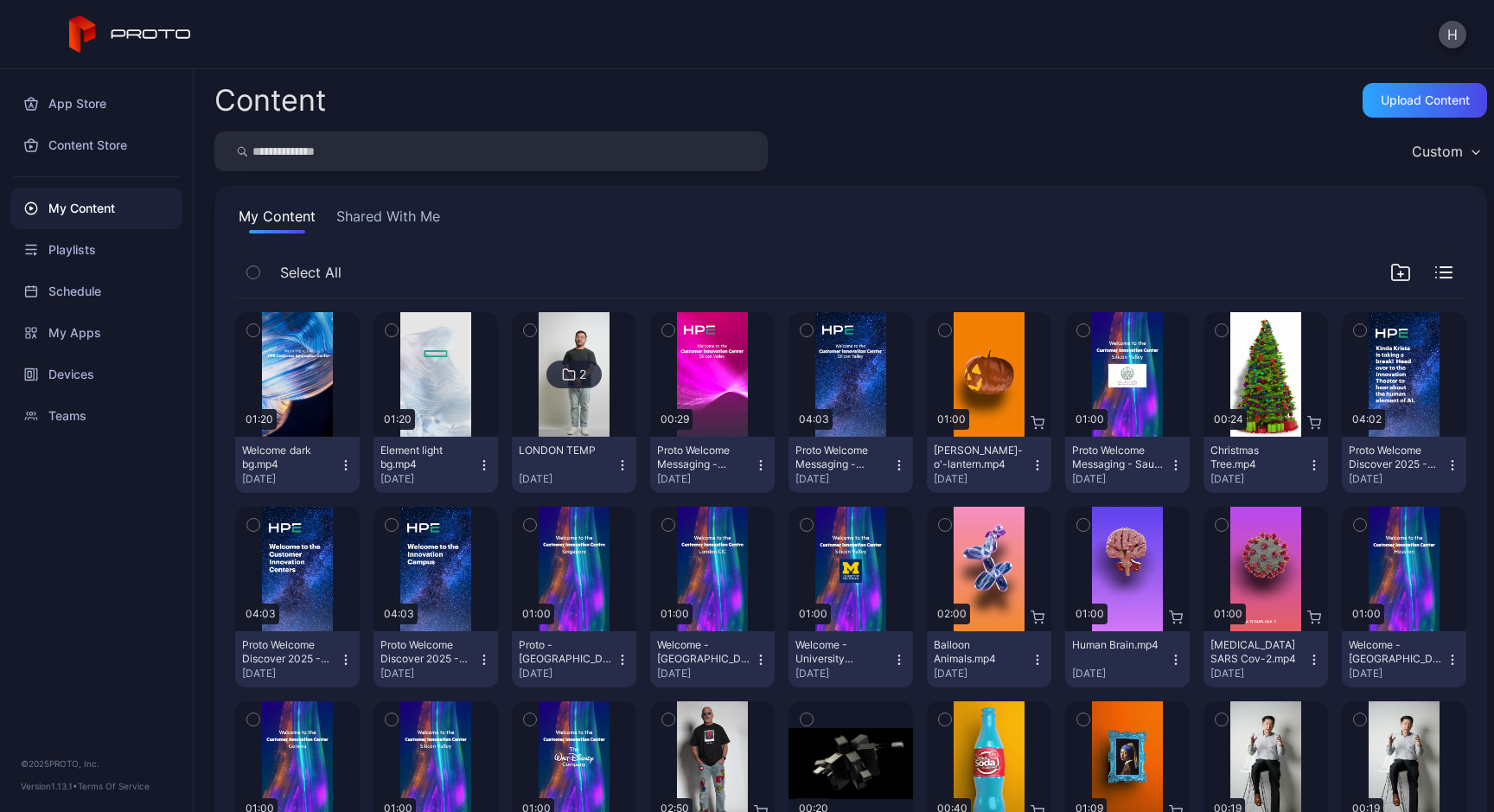
click at [491, 462] on icon "button" at bounding box center [484, 465] width 14 height 14
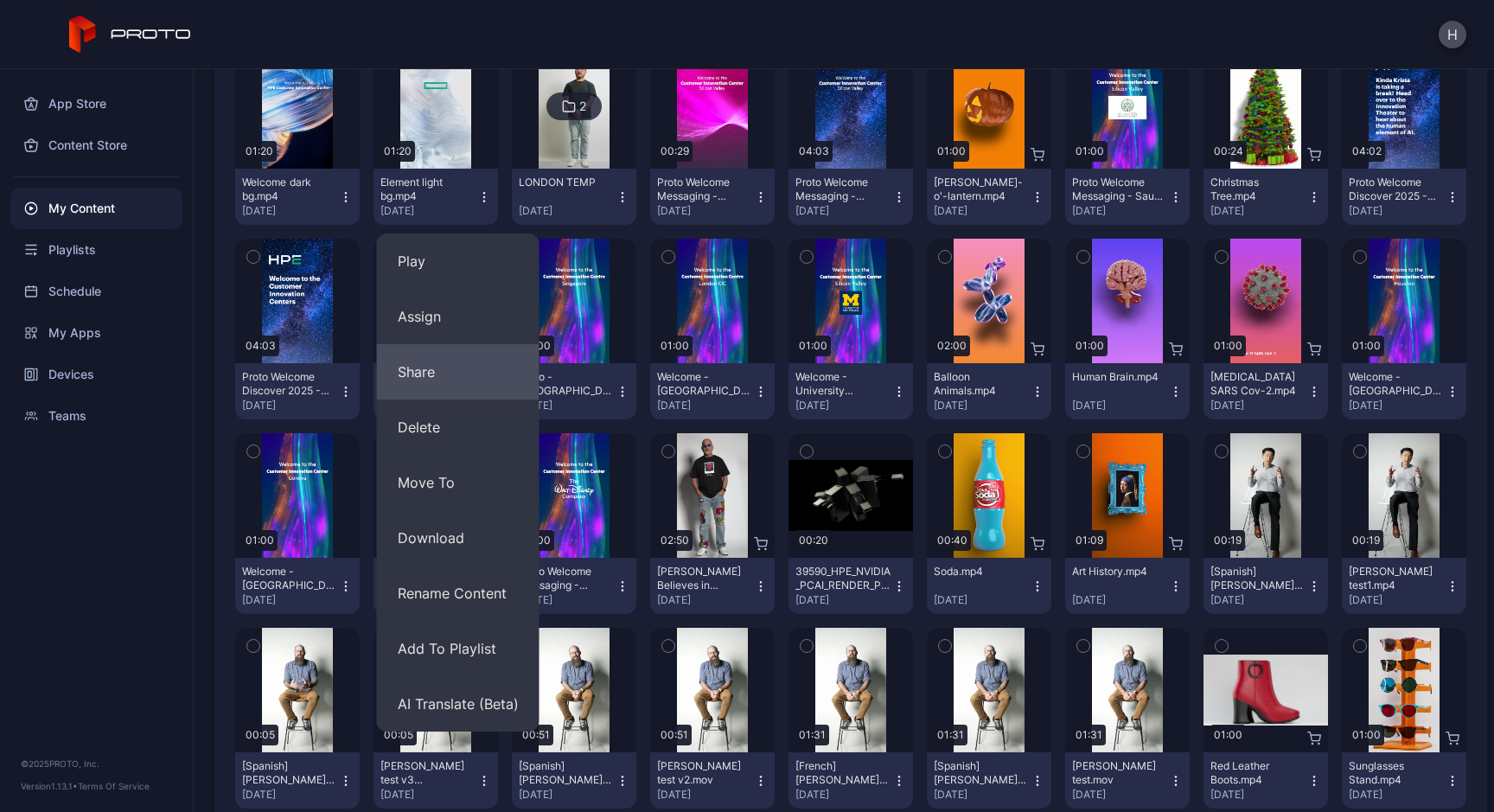
scroll to position [249, 0]
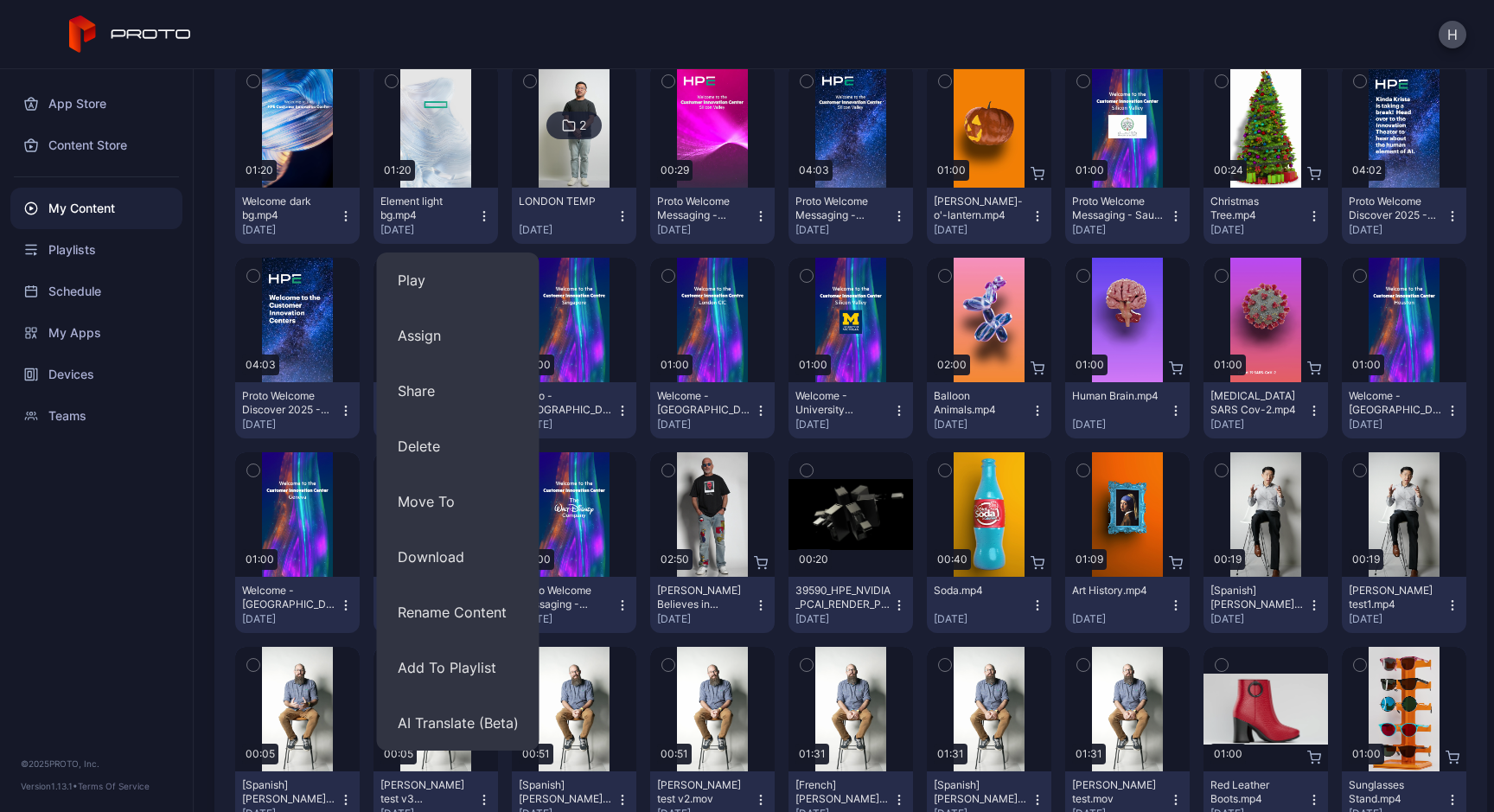
click at [159, 561] on div "App Store Content Store My Content Playlists Schedule My Apps Devices Teams © 2…" at bounding box center [96, 439] width 193 height 742
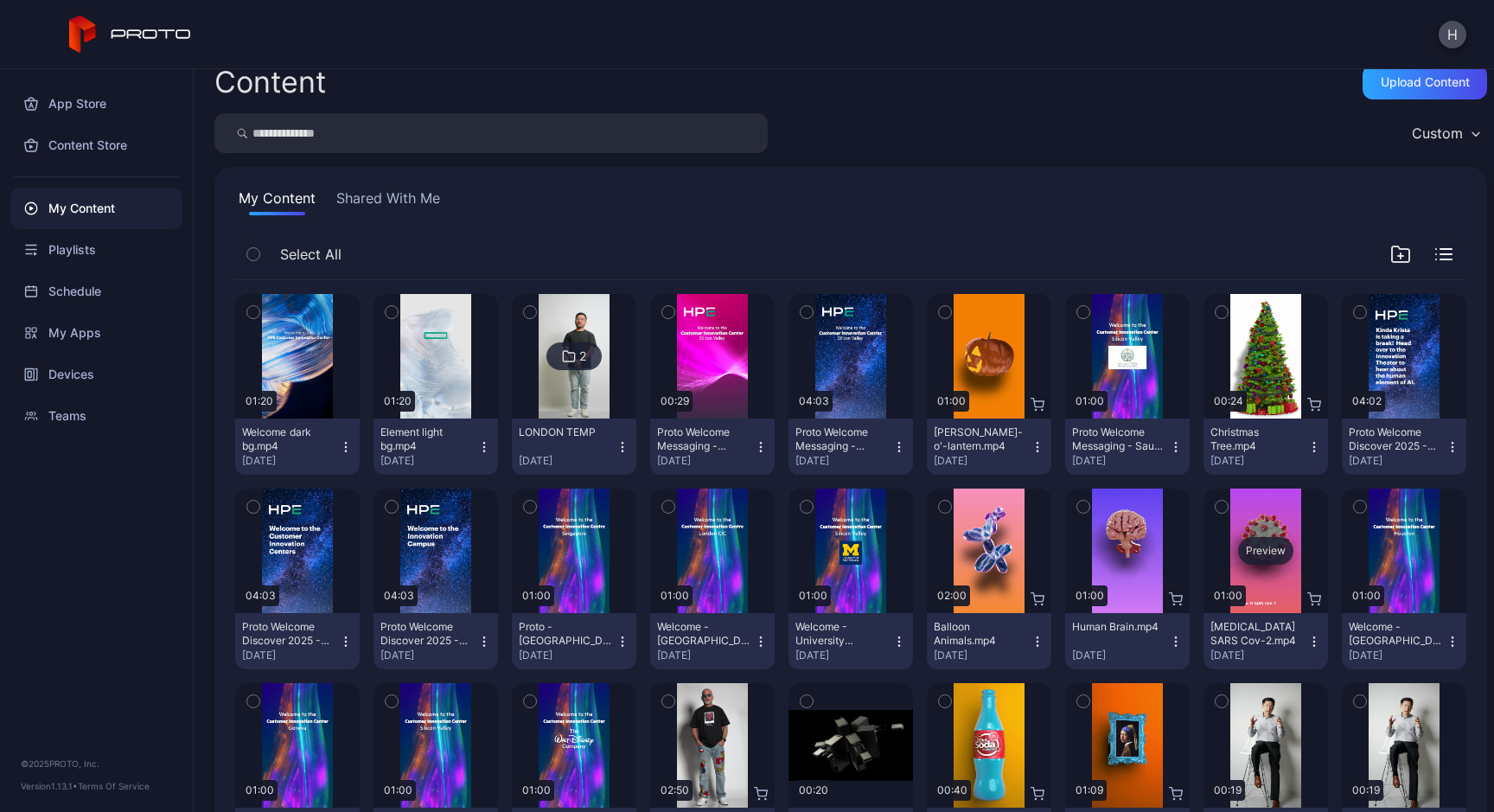
scroll to position [0, 0]
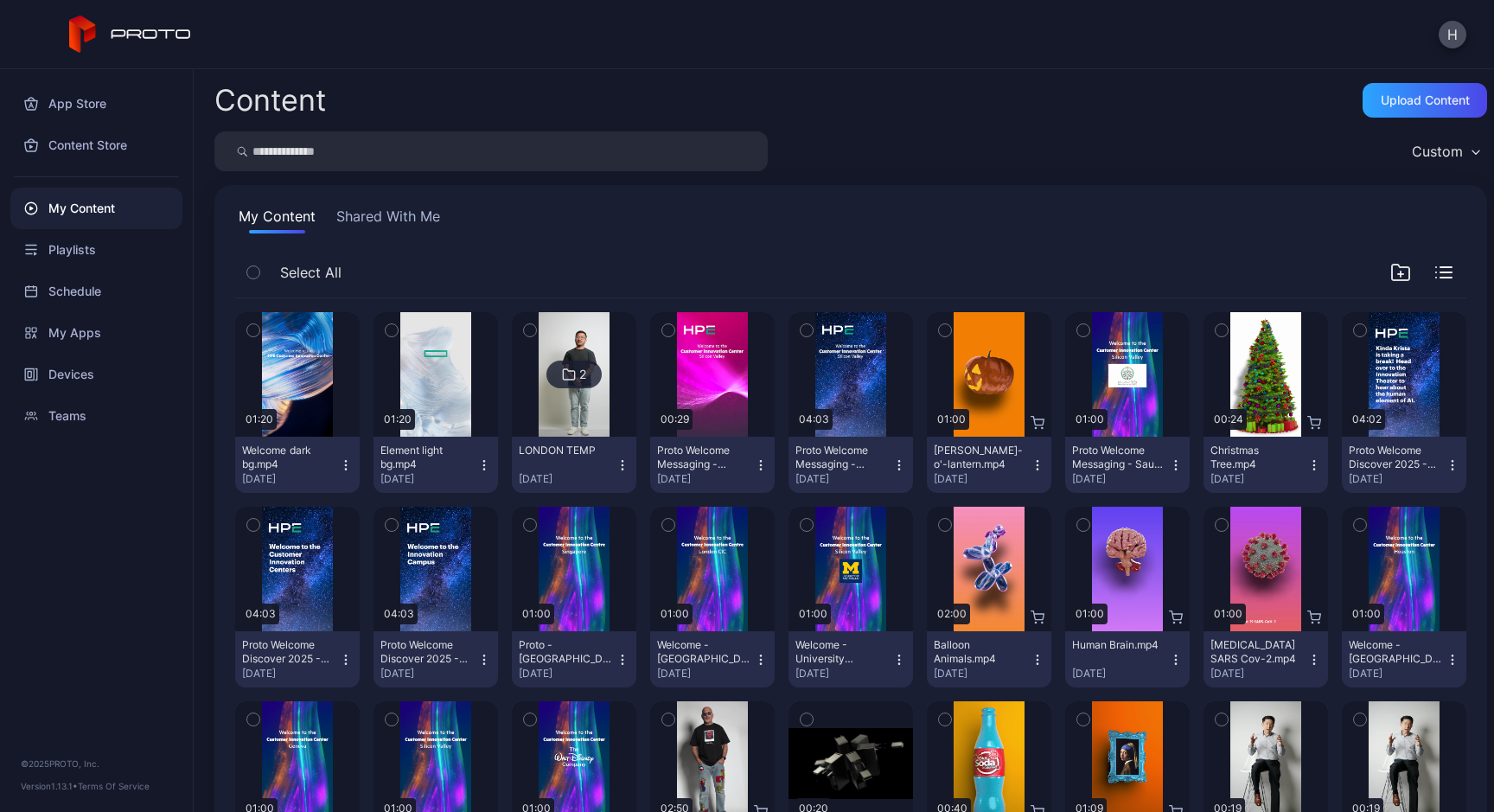
click at [353, 462] on icon "button" at bounding box center [345, 465] width 14 height 14
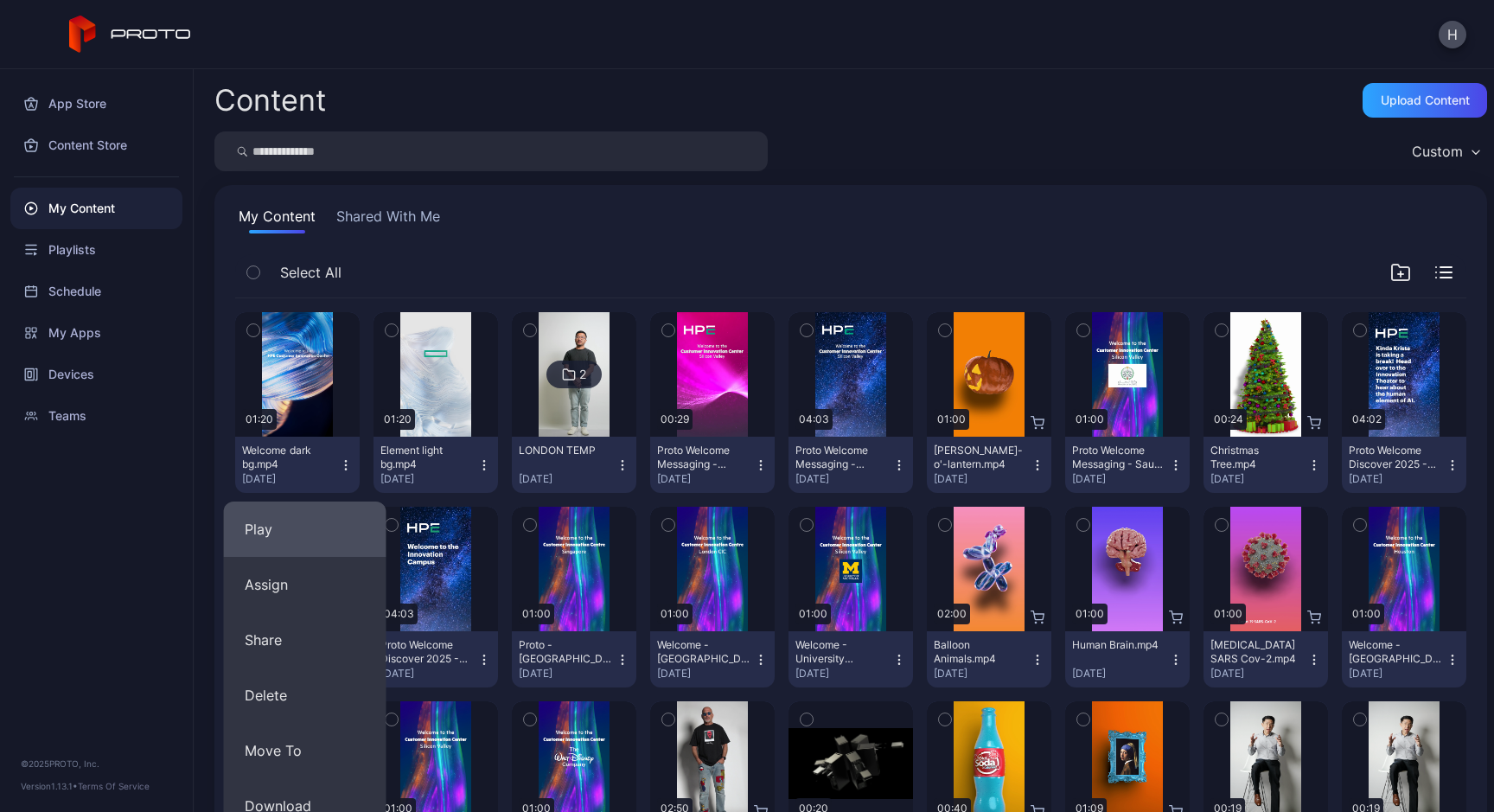
click at [274, 536] on button "Play" at bounding box center [305, 529] width 162 height 56
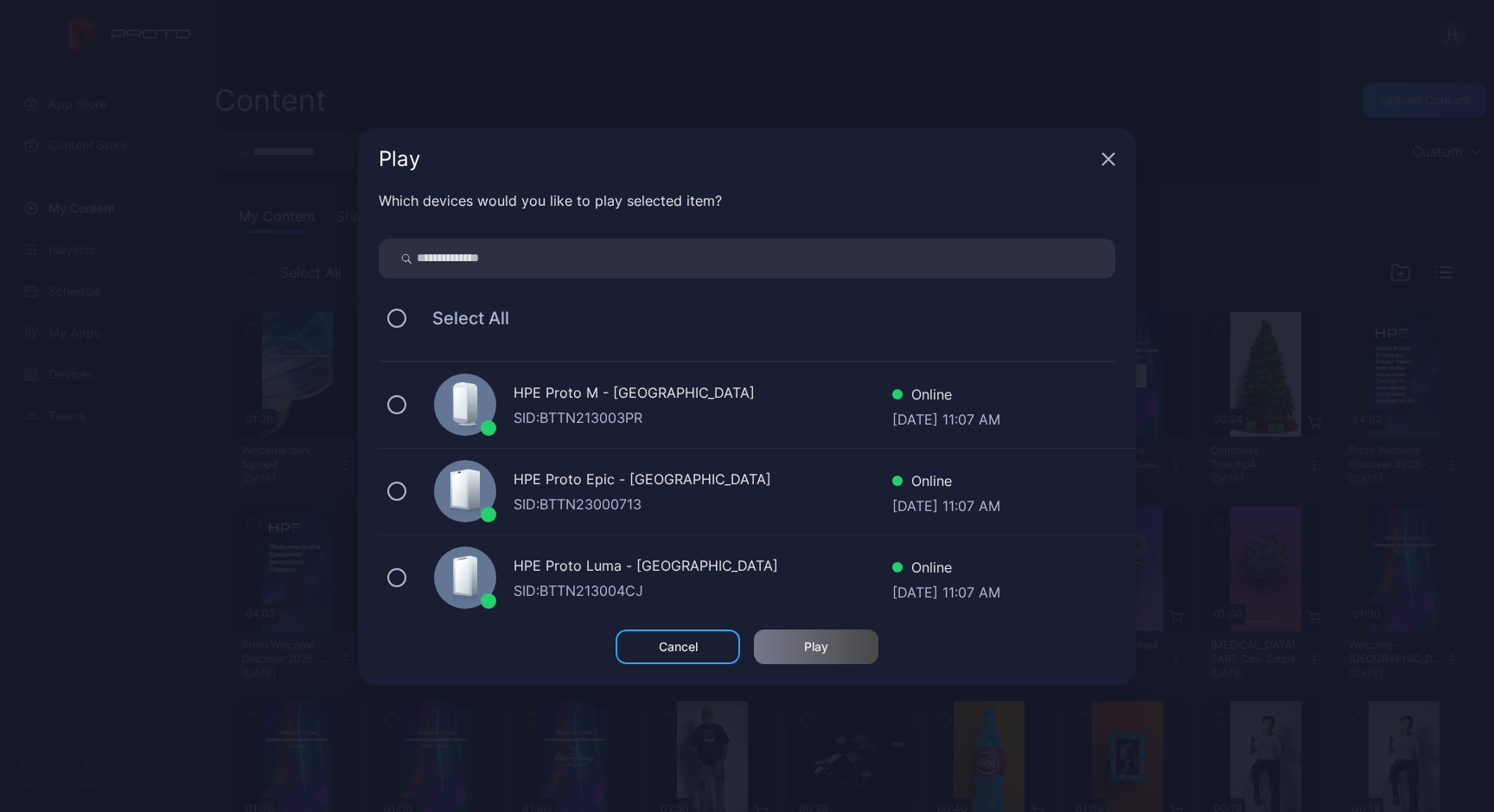
click at [1114, 159] on icon "button" at bounding box center [1108, 158] width 14 height 14
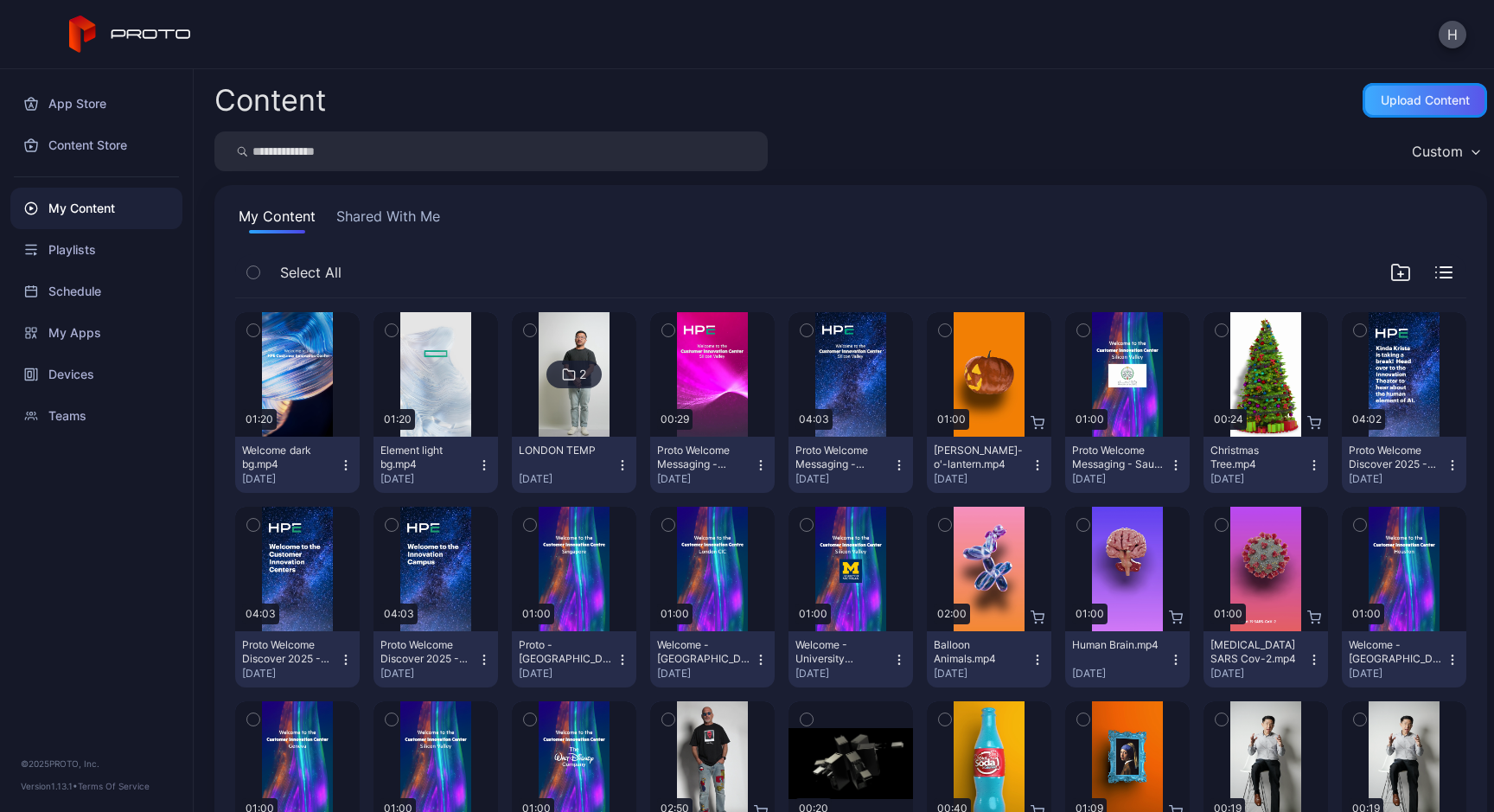
click at [1415, 104] on div "Upload Content" at bounding box center [1425, 100] width 89 height 14
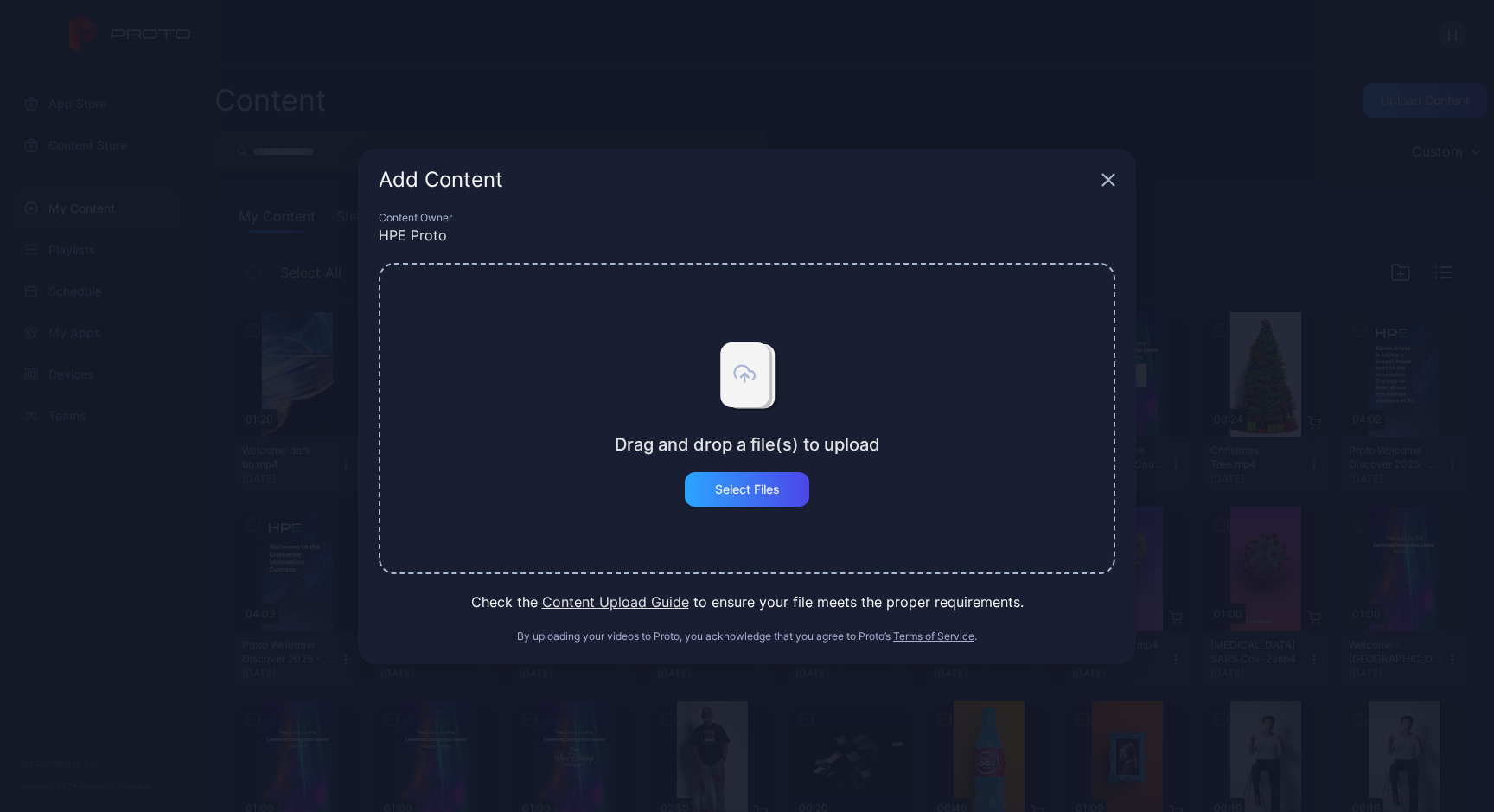
click at [1113, 184] on icon "button" at bounding box center [1108, 179] width 11 height 11
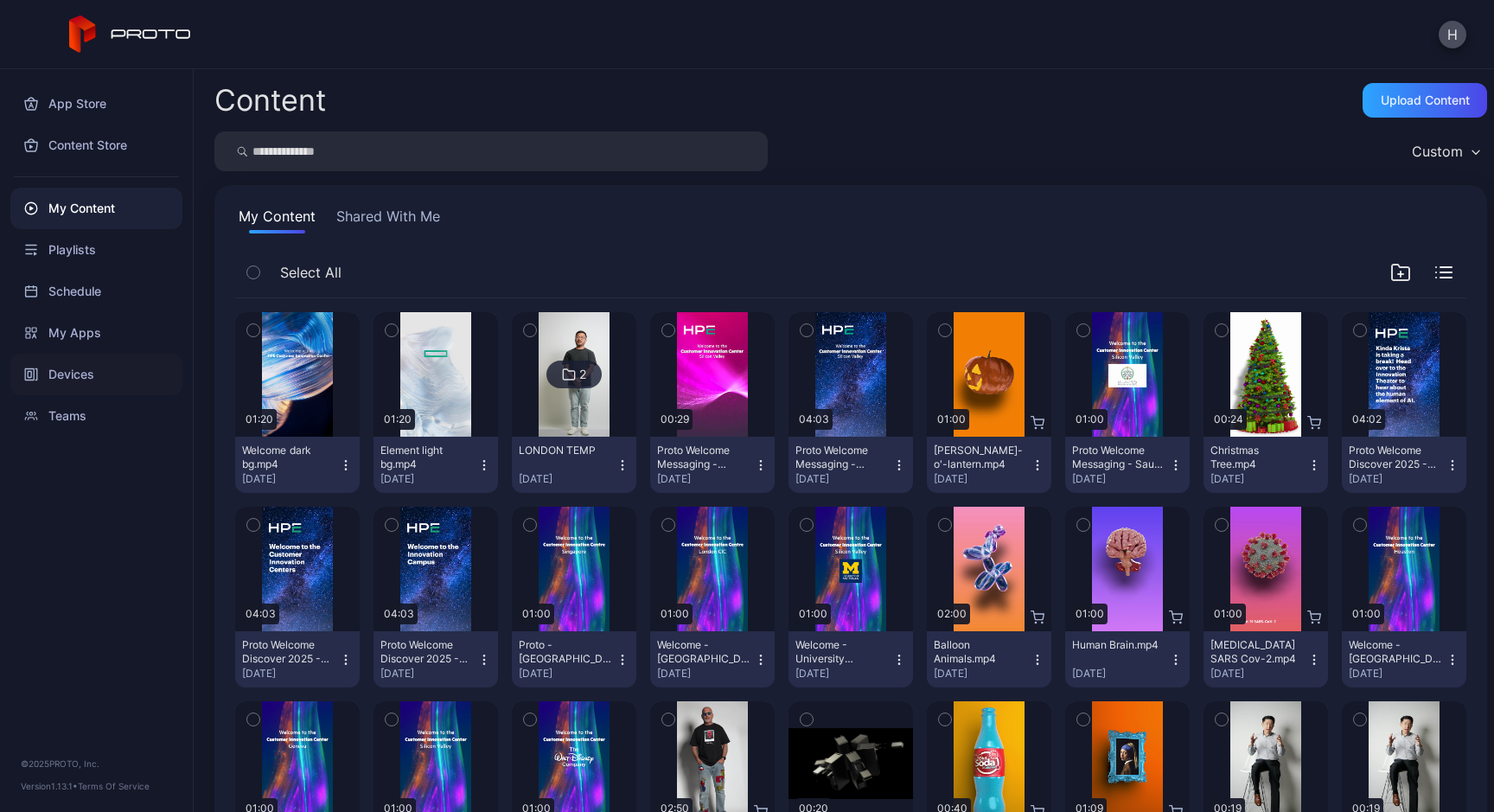
click at [105, 377] on div "Devices" at bounding box center [96, 374] width 172 height 41
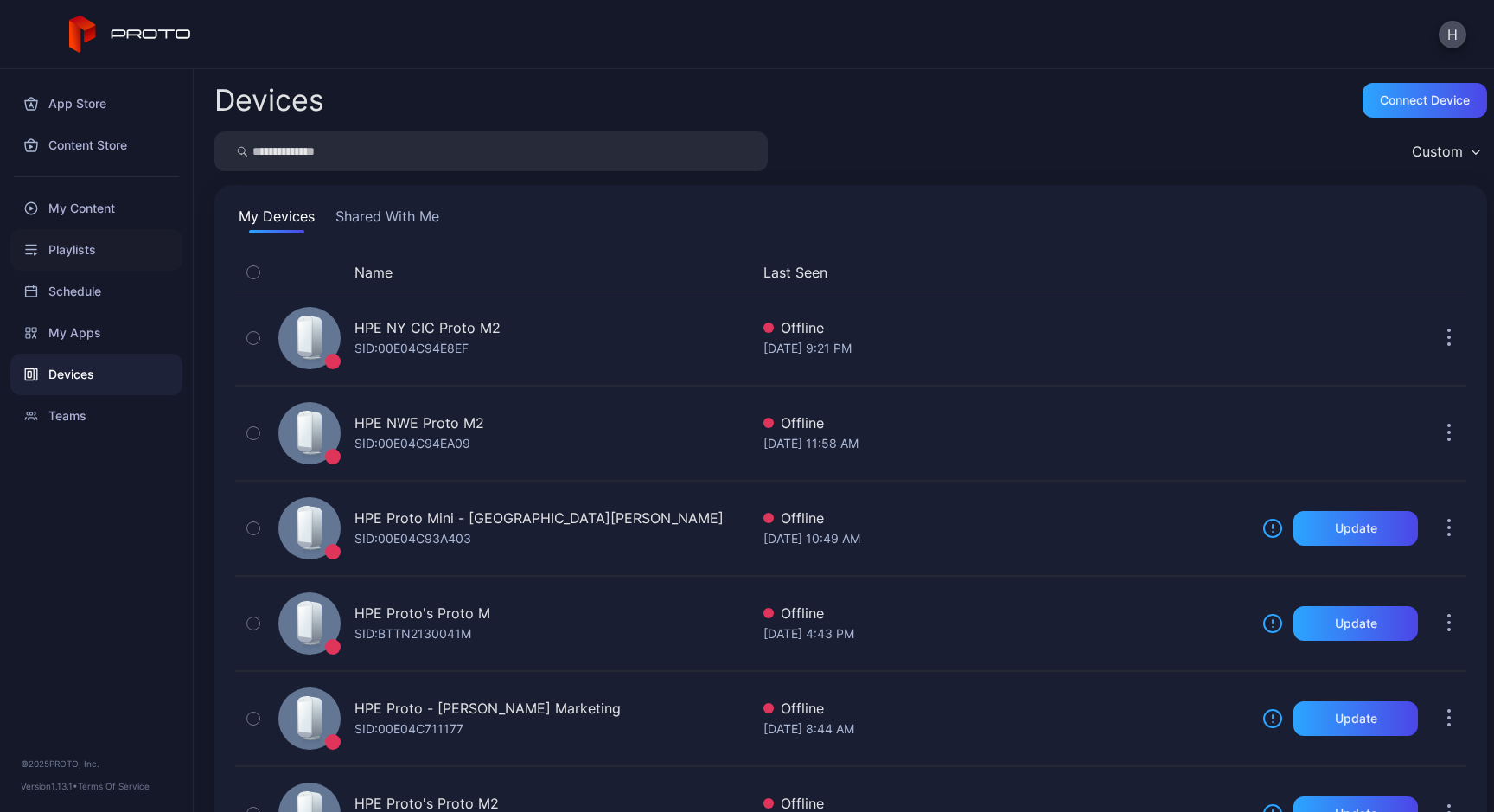
click at [88, 250] on div "Playlists" at bounding box center [96, 250] width 172 height 41
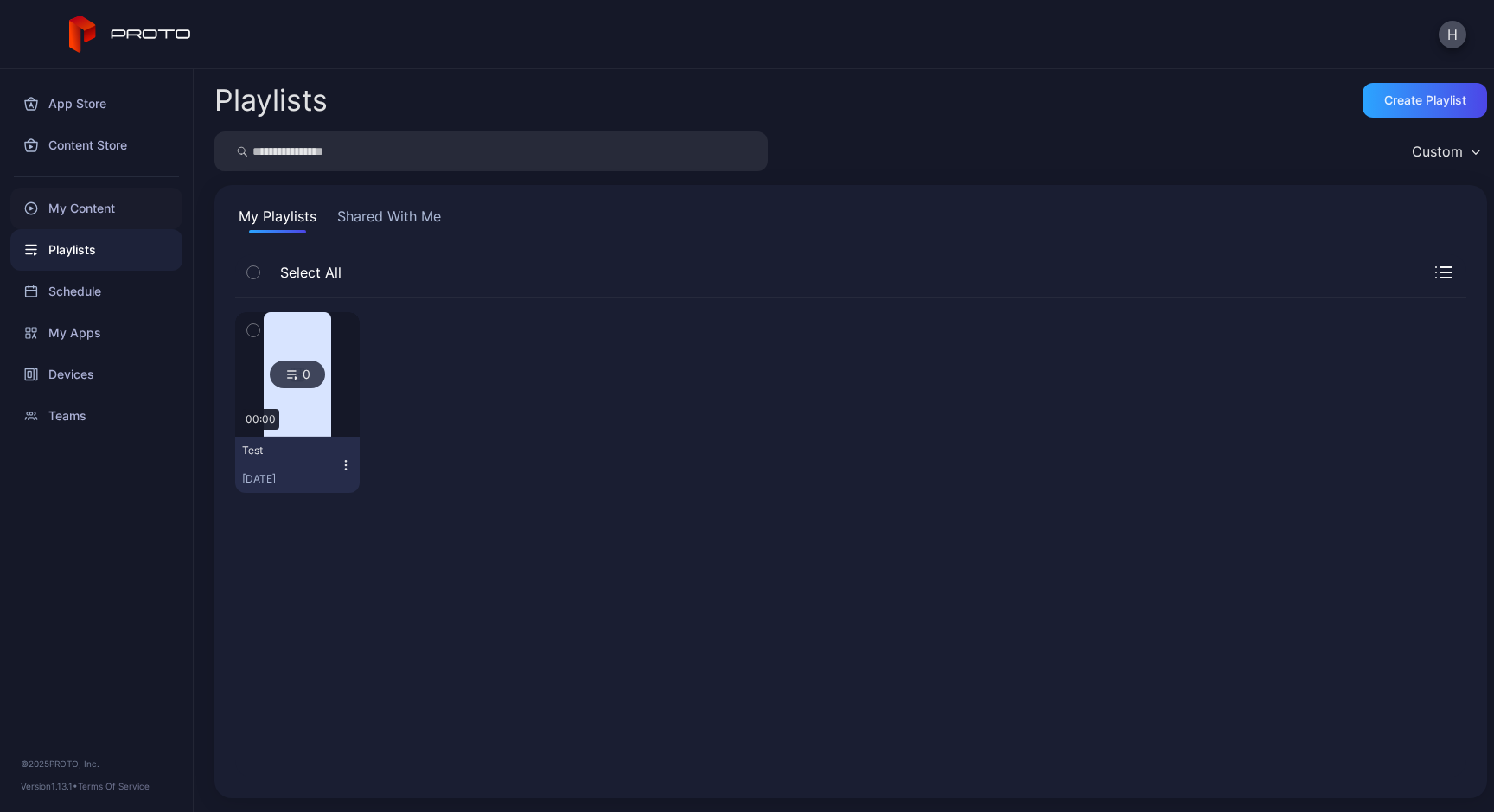
click at [103, 191] on div "My Content" at bounding box center [96, 208] width 172 height 41
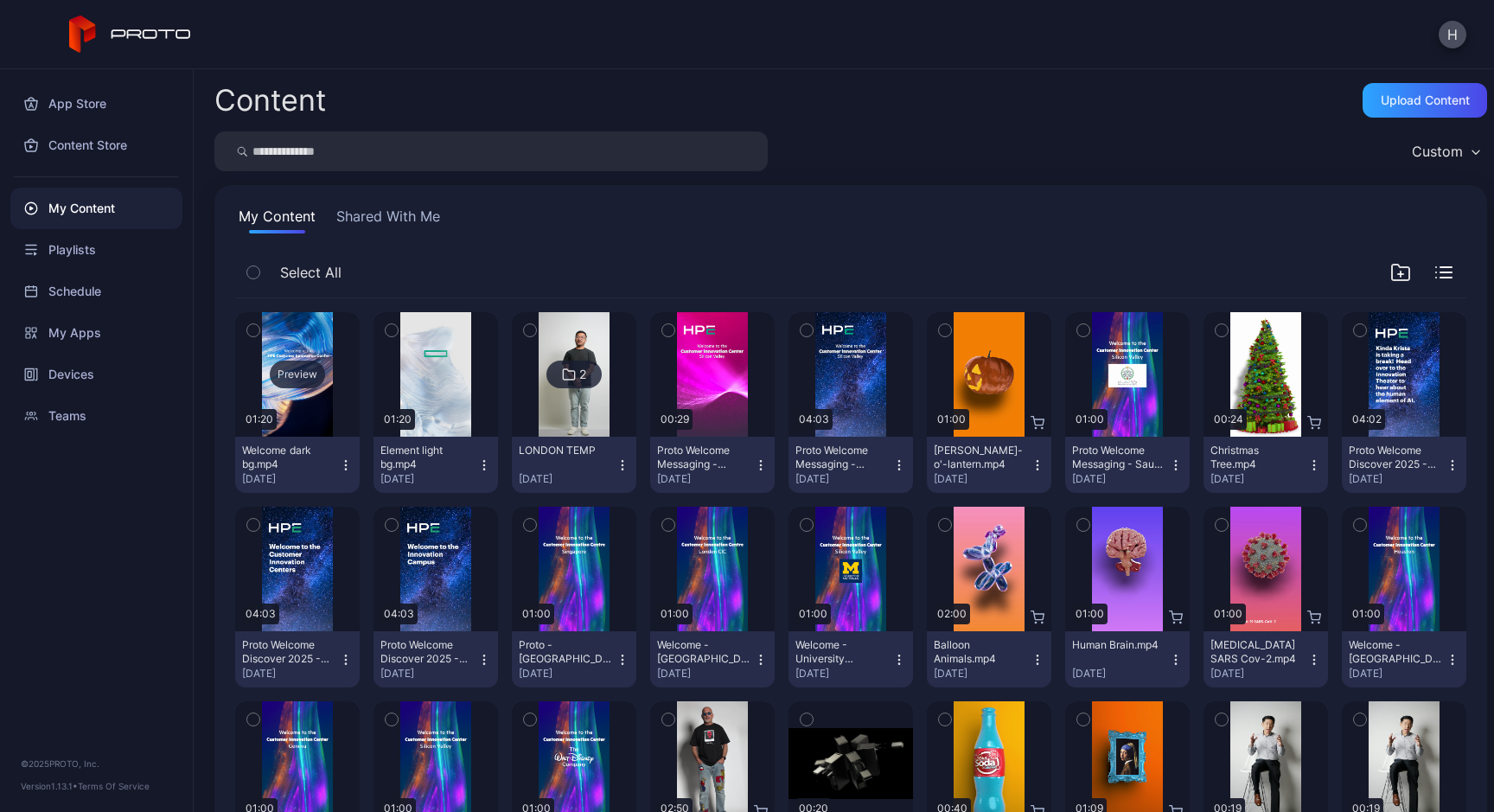
click at [300, 376] on div "Preview" at bounding box center [297, 373] width 56 height 27
